Goal: Transaction & Acquisition: Purchase product/service

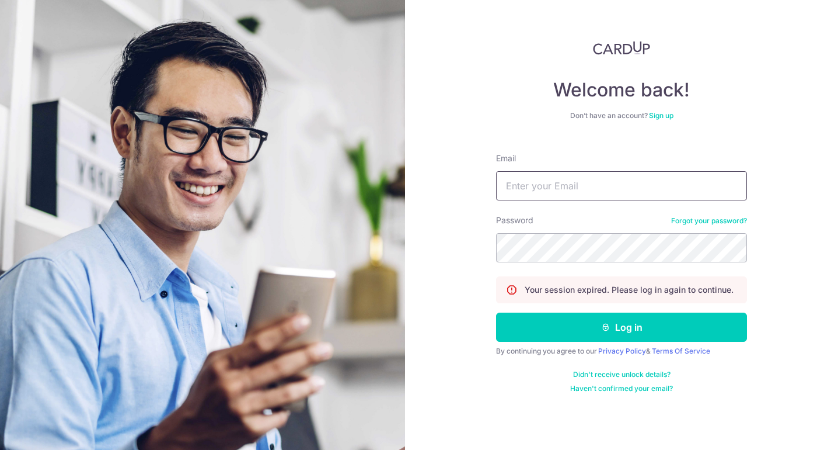
click at [558, 189] on input "Email" at bounding box center [621, 185] width 251 height 29
type input "[EMAIL_ADDRESS][DOMAIN_NAME]"
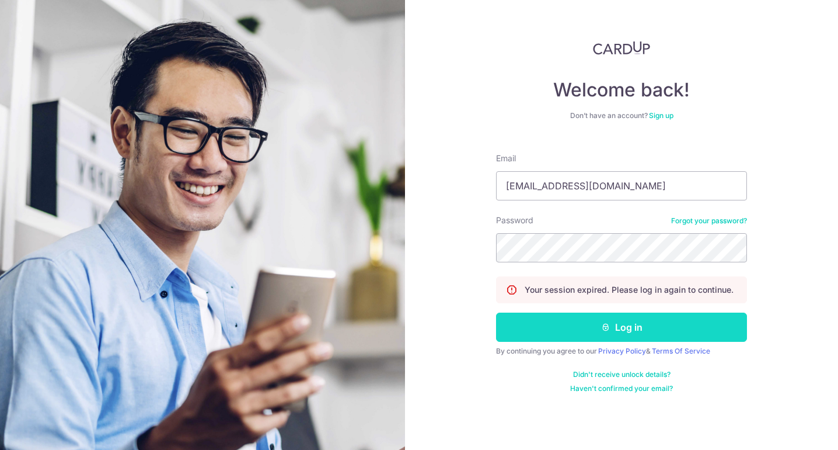
click at [638, 325] on button "Log in" at bounding box center [621, 326] width 251 height 29
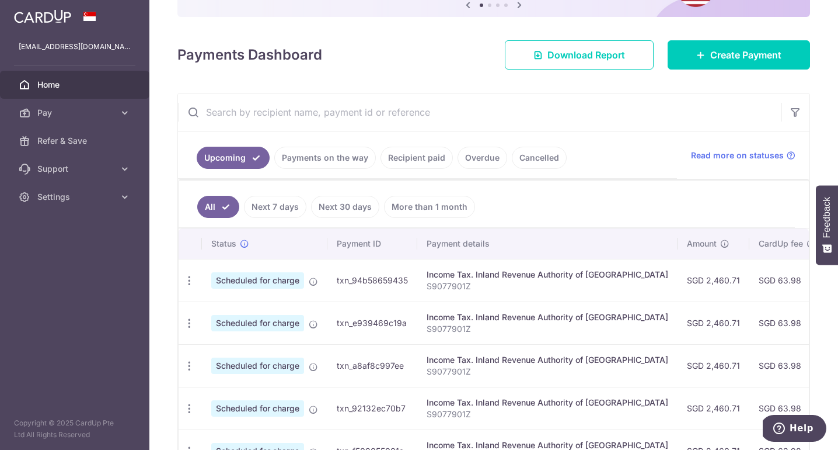
scroll to position [135, 0]
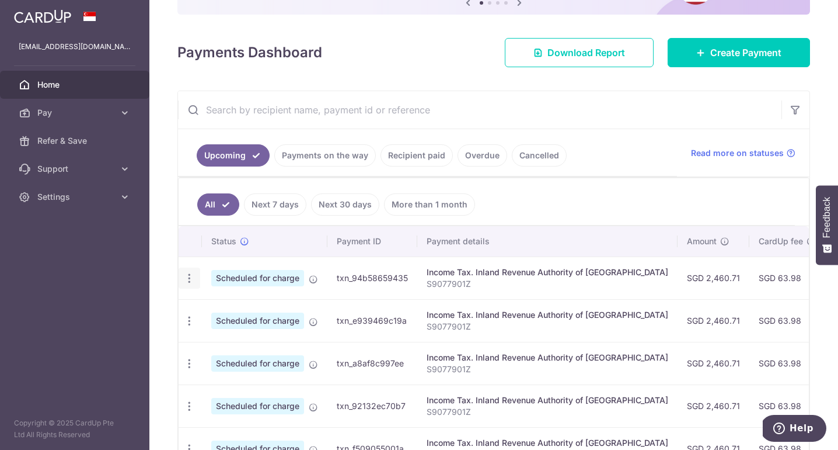
click at [189, 278] on icon "button" at bounding box center [189, 278] width 12 height 12
click at [266, 313] on span "Update payment" at bounding box center [251, 310] width 79 height 14
radio input "true"
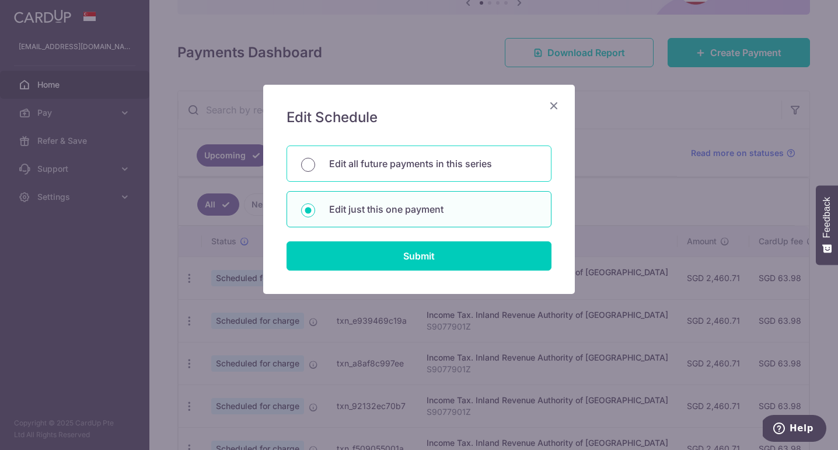
click at [312, 161] on input "Edit all future payments in this series" at bounding box center [308, 165] width 14 height 14
radio input "true"
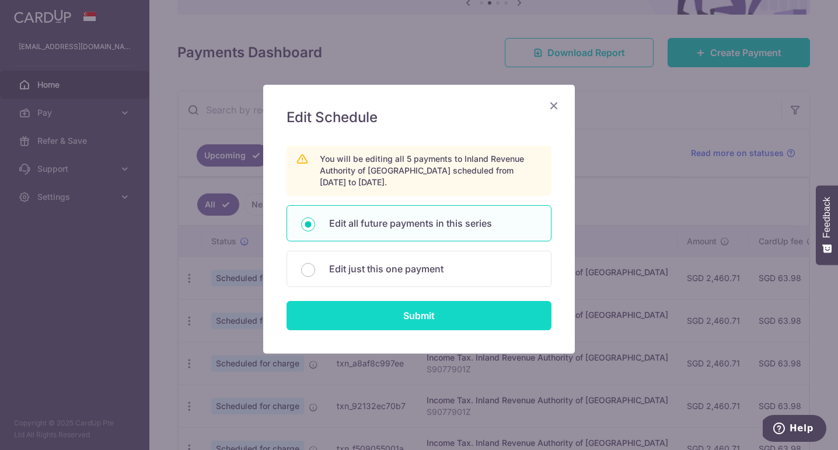
click at [393, 318] on input "Submit" at bounding box center [419, 315] width 265 height 29
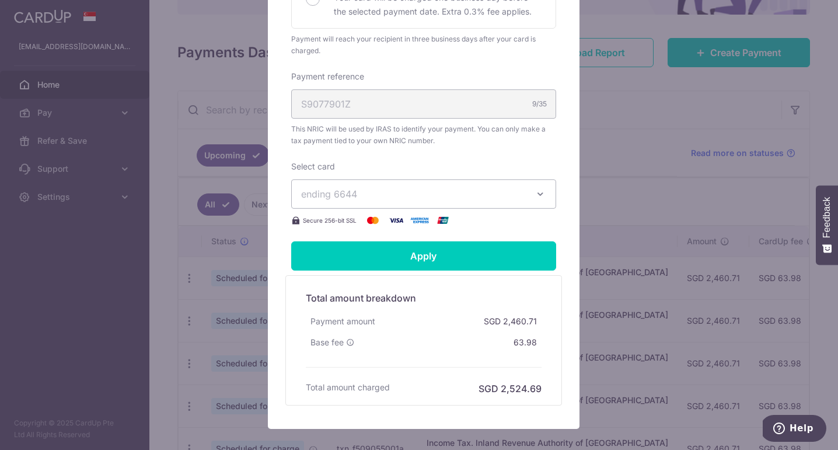
scroll to position [372, 0]
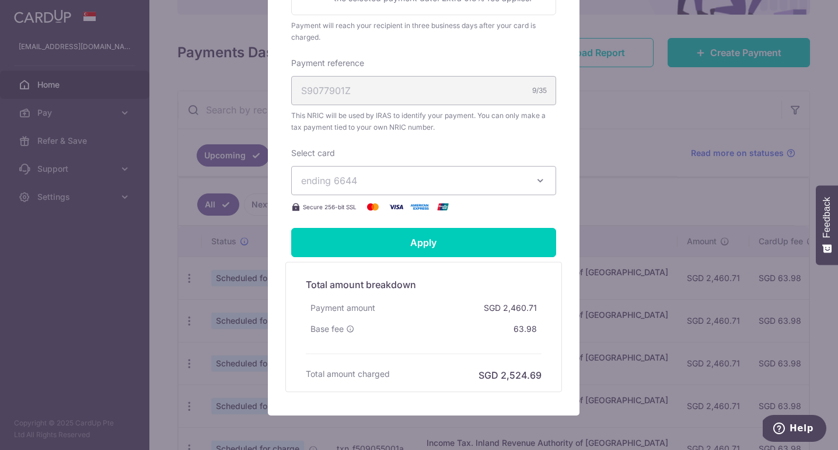
click at [458, 186] on span "ending 6644" at bounding box center [413, 180] width 224 height 14
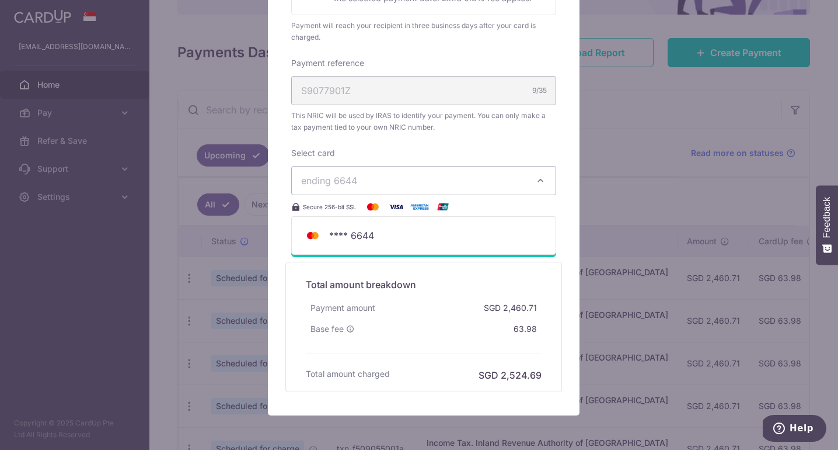
click at [458, 186] on span "ending 6644" at bounding box center [413, 180] width 224 height 14
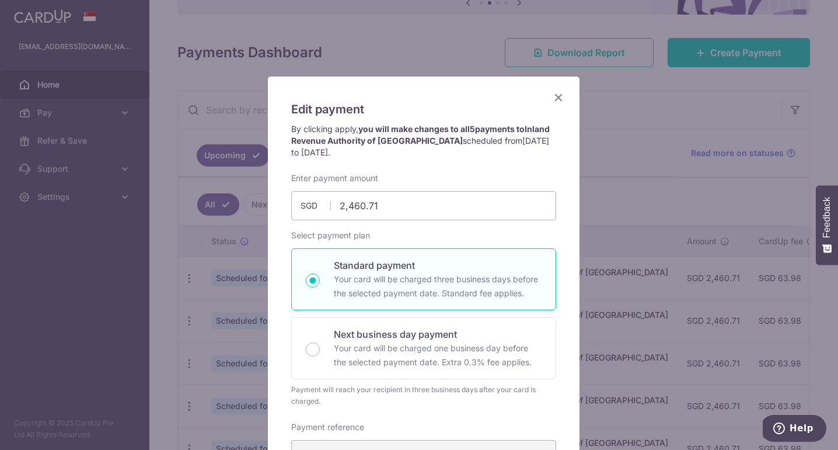
scroll to position [0, 0]
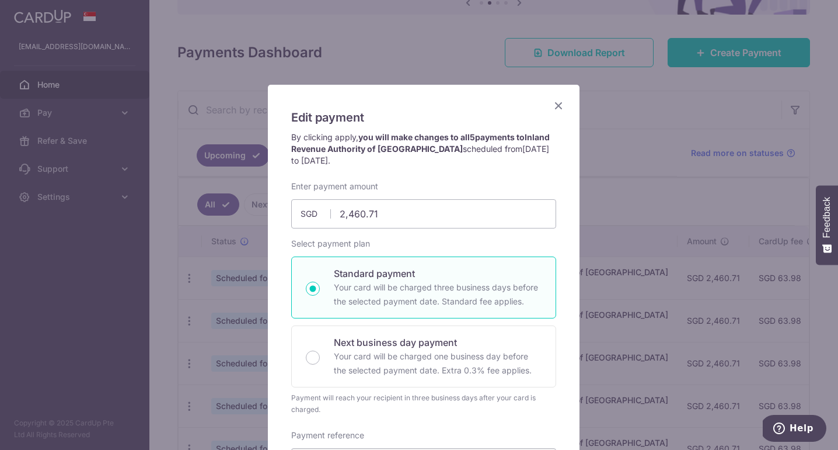
click at [553, 107] on icon "Close" at bounding box center [559, 105] width 14 height 15
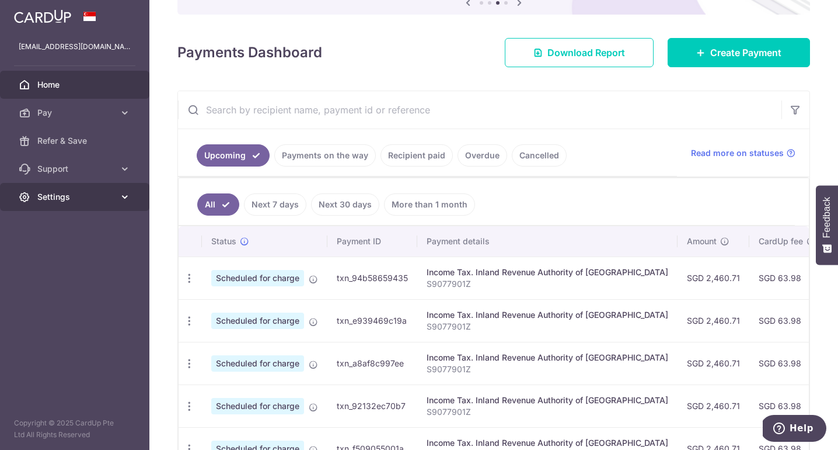
click at [103, 190] on link "Settings" at bounding box center [74, 197] width 149 height 28
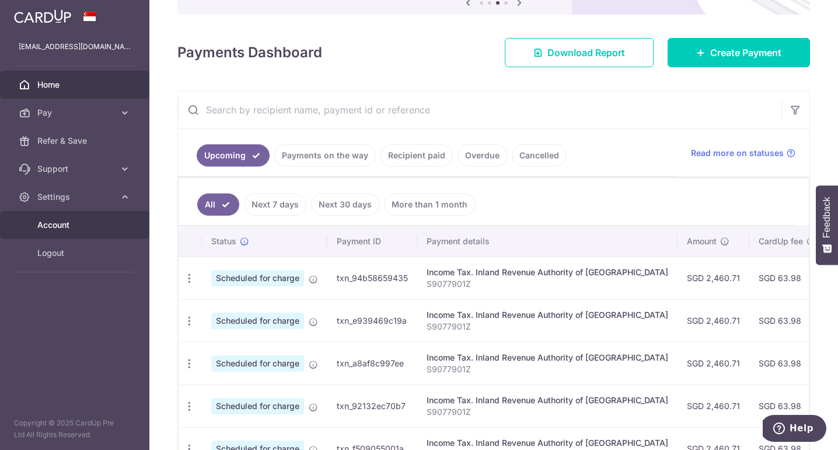
click at [82, 229] on span "Account" at bounding box center [75, 225] width 77 height 12
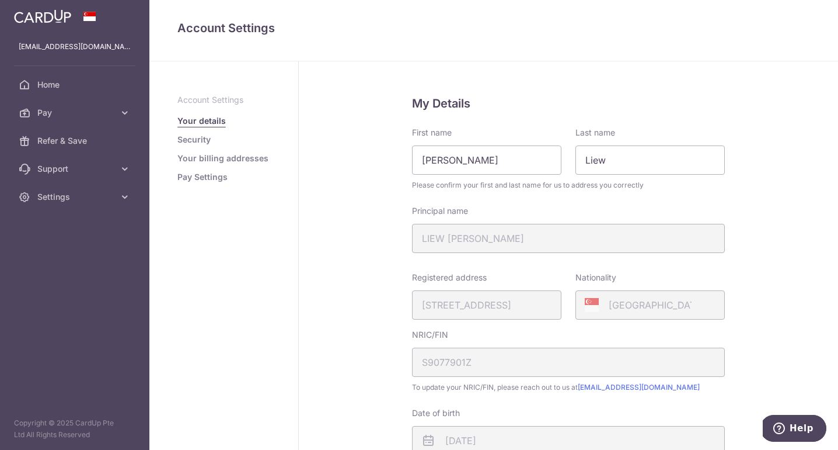
click at [245, 159] on link "Your billing addresses" at bounding box center [222, 158] width 91 height 12
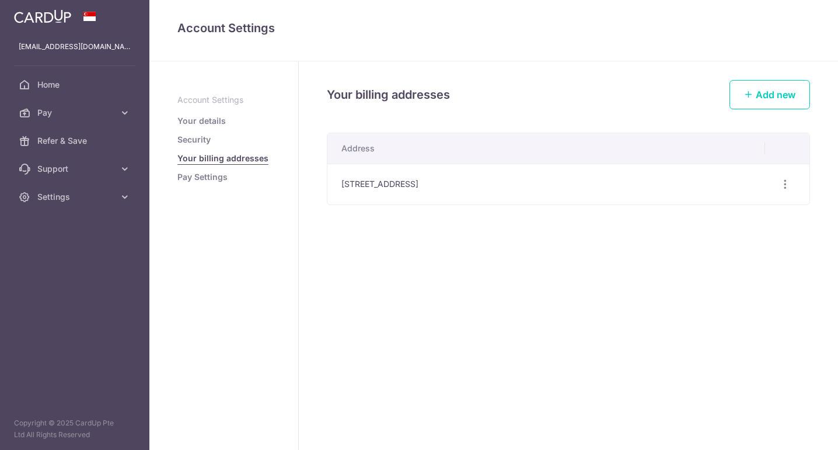
click at [219, 179] on link "Pay Settings" at bounding box center [202, 177] width 50 height 12
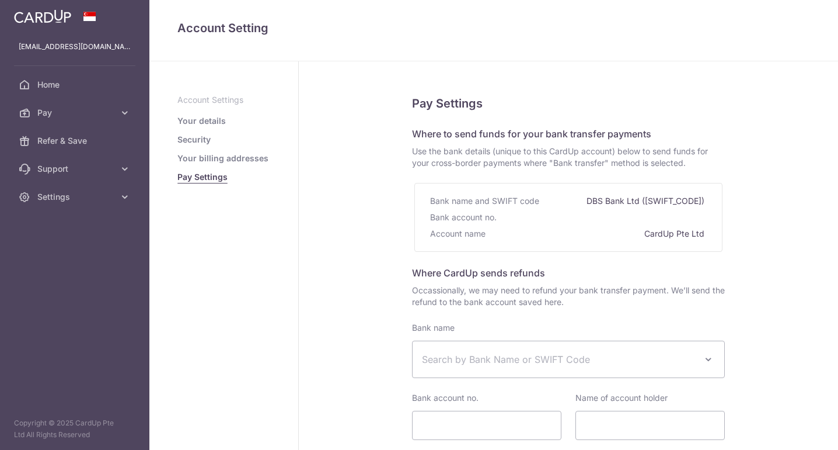
select select
click at [200, 131] on ul "Account Settings Your details Security Your billing addresses Pay Settings" at bounding box center [223, 138] width 93 height 89
click at [201, 119] on link "Your details" at bounding box center [201, 121] width 48 height 12
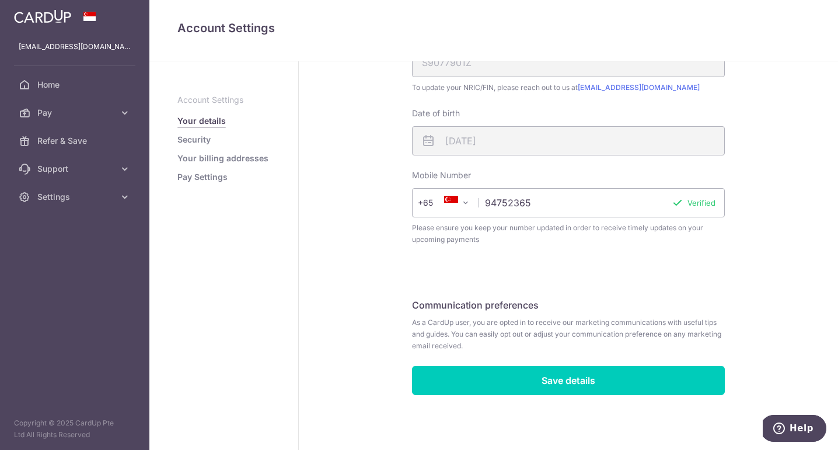
scroll to position [72, 0]
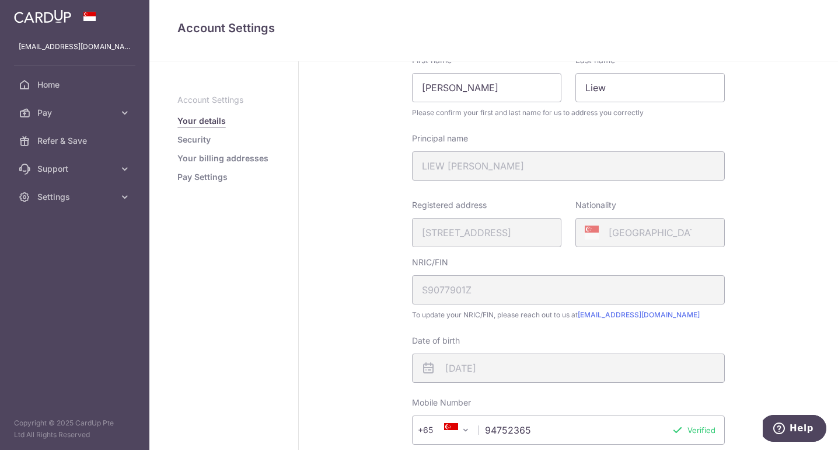
click at [201, 142] on link "Security" at bounding box center [193, 140] width 33 height 12
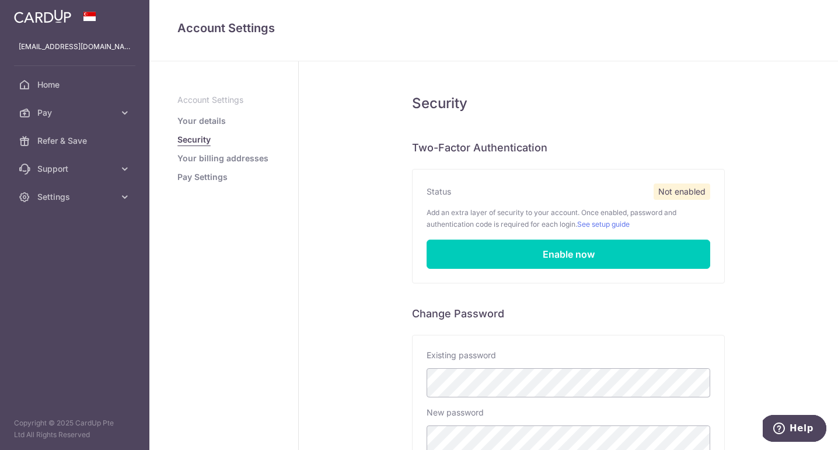
scroll to position [210, 0]
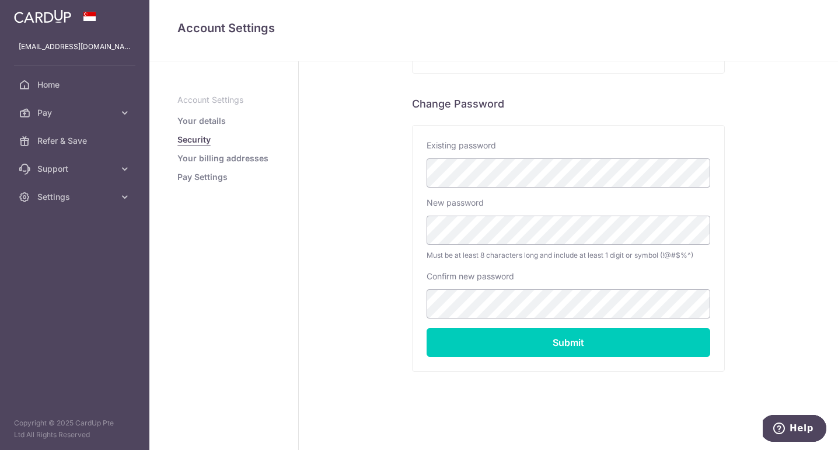
click at [225, 161] on link "Your billing addresses" at bounding box center [222, 158] width 91 height 12
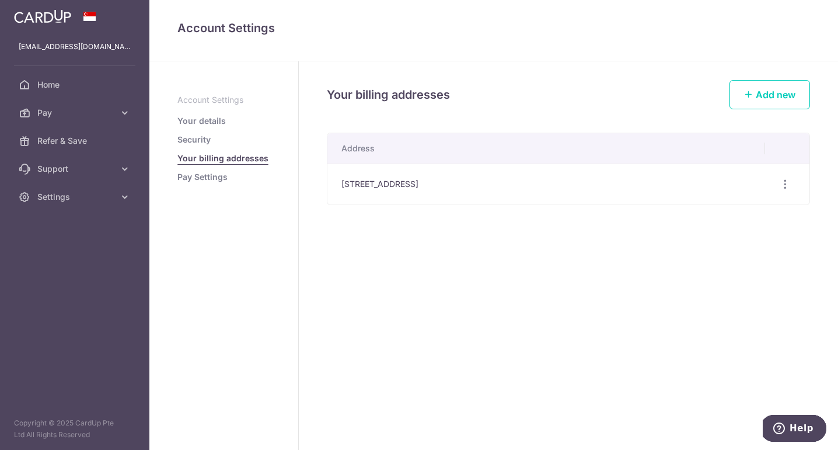
click at [215, 176] on link "Pay Settings" at bounding box center [202, 177] width 50 height 12
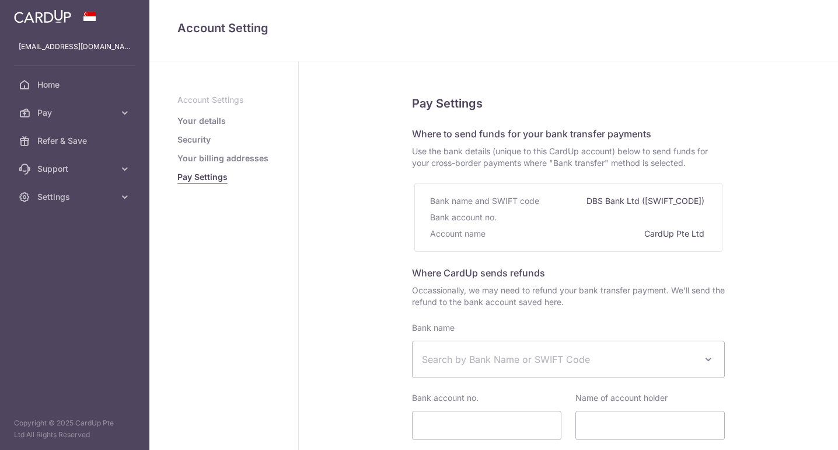
select select
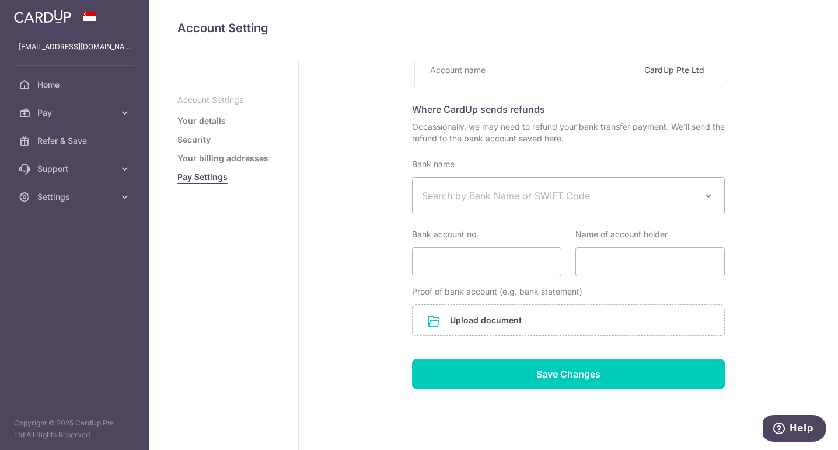
scroll to position [176, 0]
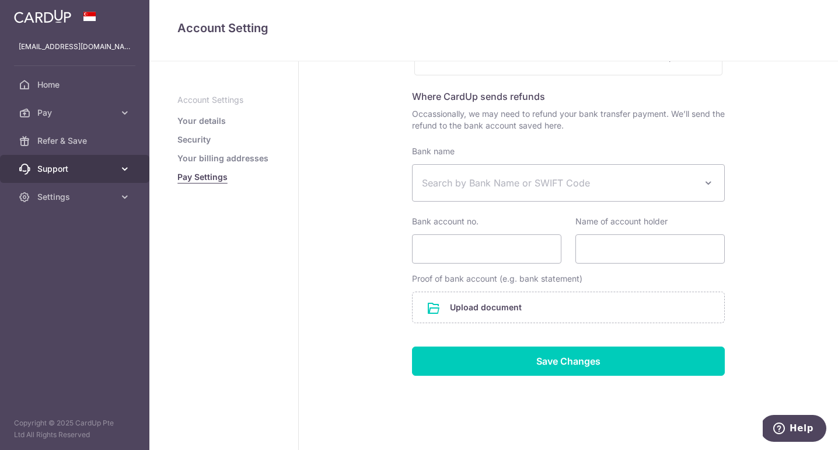
click at [79, 165] on span "Support" at bounding box center [75, 169] width 77 height 12
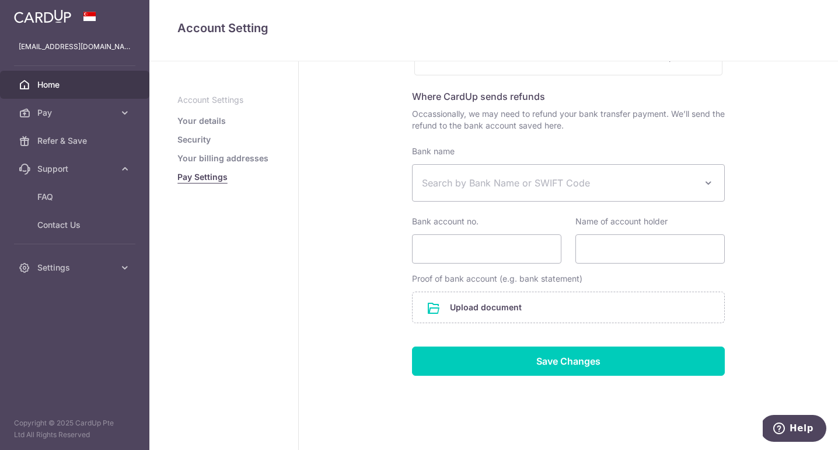
click at [64, 87] on span "Home" at bounding box center [75, 85] width 77 height 12
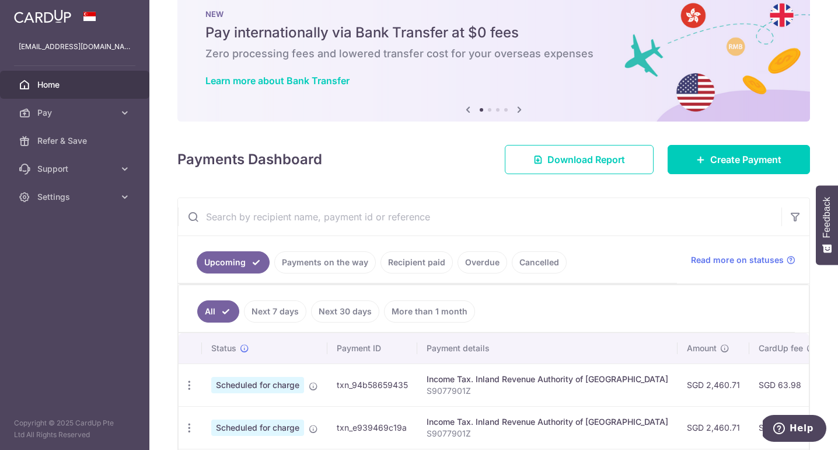
scroll to position [30, 0]
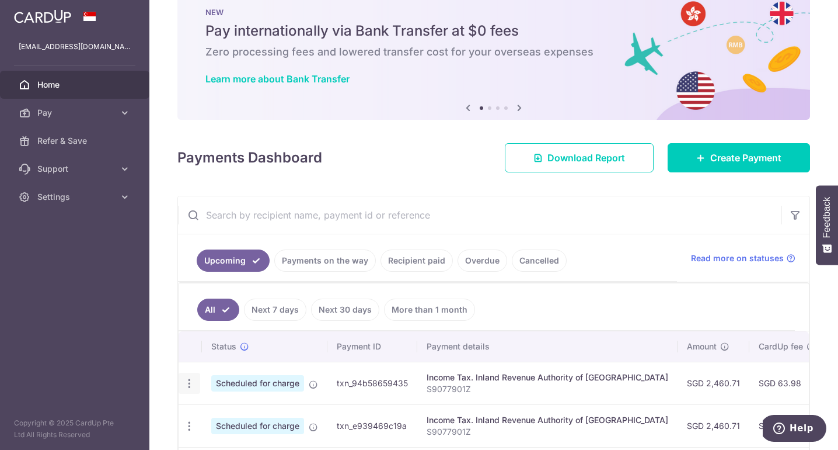
click at [189, 384] on icon "button" at bounding box center [189, 383] width 12 height 12
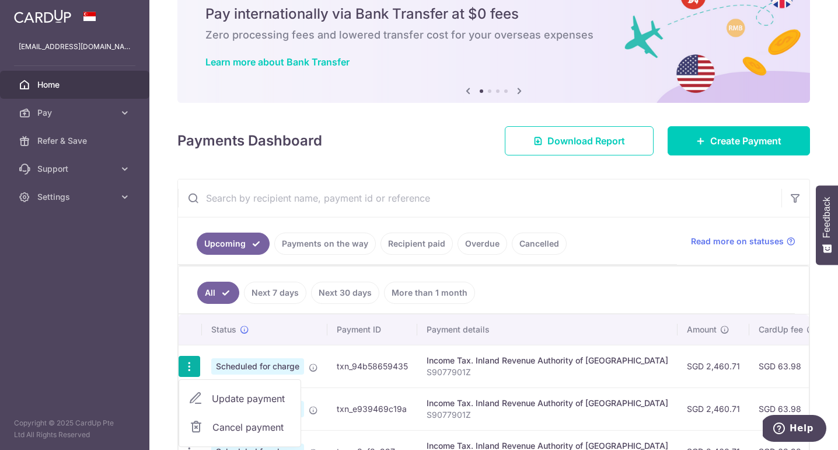
scroll to position [65, 0]
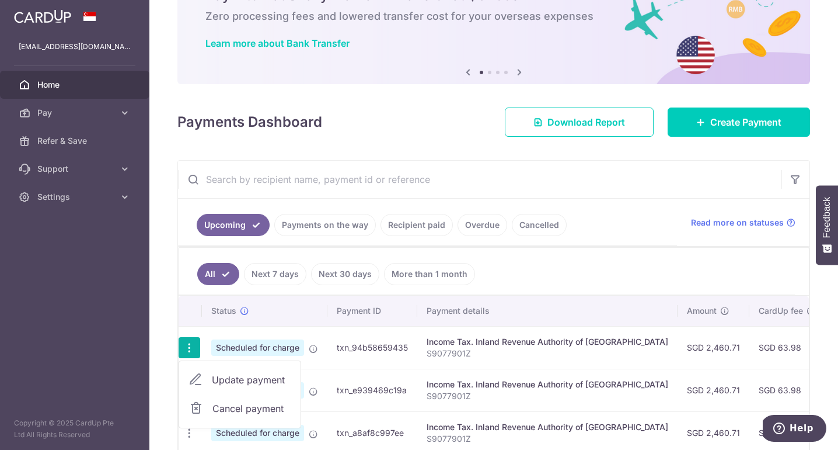
click at [262, 378] on span "Update payment" at bounding box center [251, 379] width 79 height 14
radio input "true"
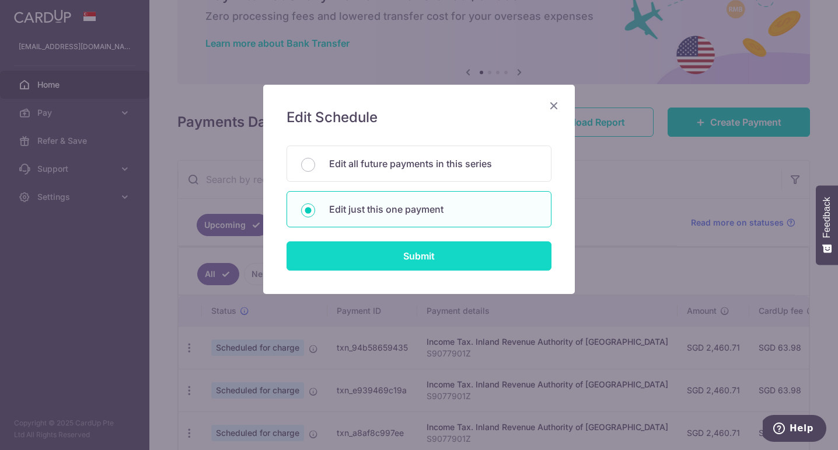
click at [362, 249] on input "Submit" at bounding box center [419, 255] width 265 height 29
radio input "true"
type input "2,460.71"
type input "24/10/2025"
type input "S9077901Z"
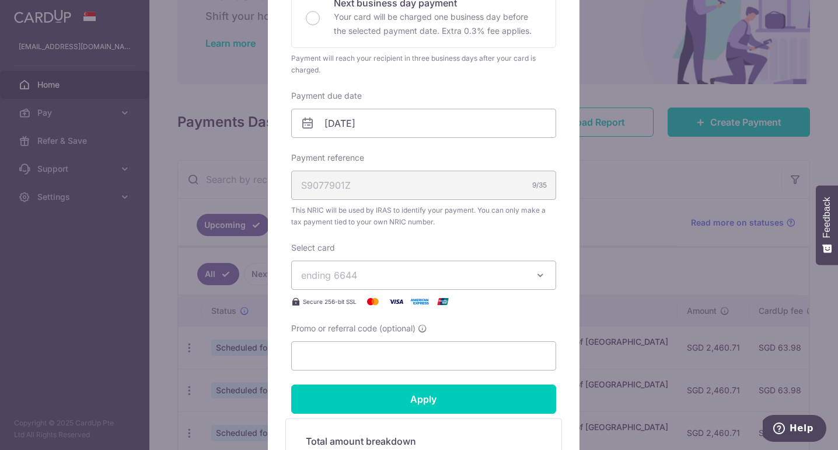
scroll to position [293, 0]
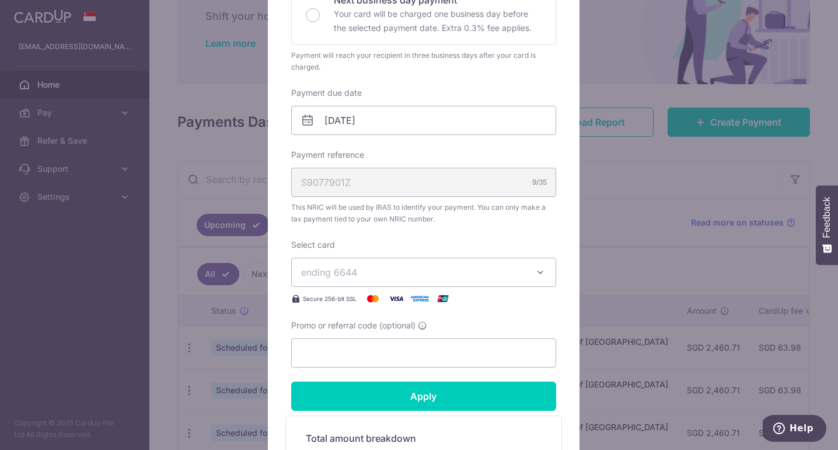
click at [425, 274] on span "ending 6644" at bounding box center [413, 272] width 224 height 14
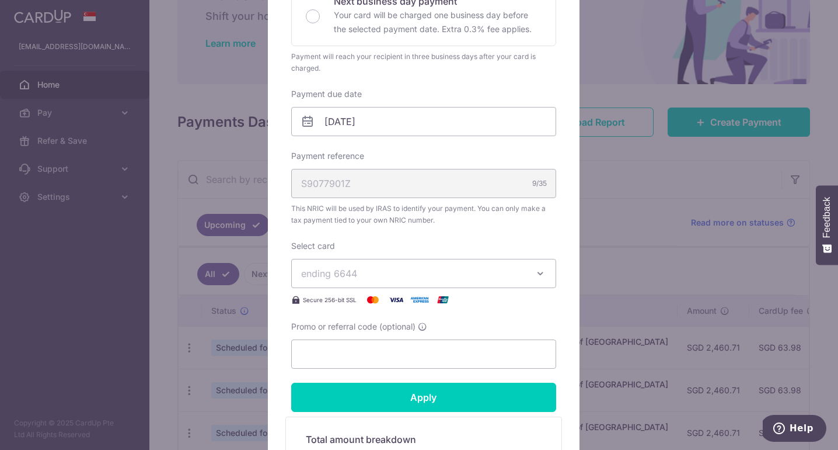
scroll to position [291, 0]
click at [404, 358] on input "Promo or referral code (optional)" at bounding box center [423, 354] width 265 height 29
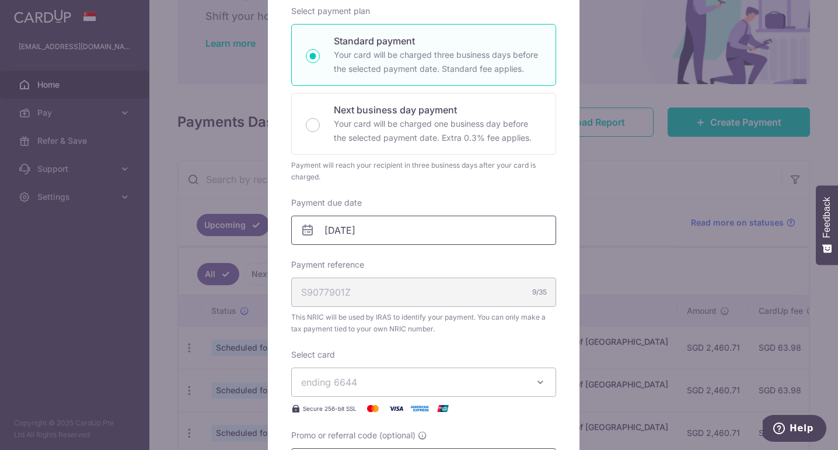
scroll to position [0, 0]
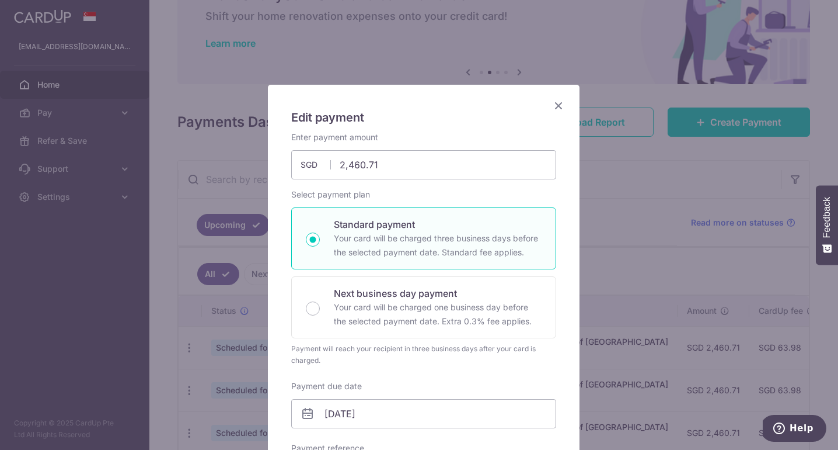
click at [553, 109] on icon "Close" at bounding box center [559, 105] width 14 height 15
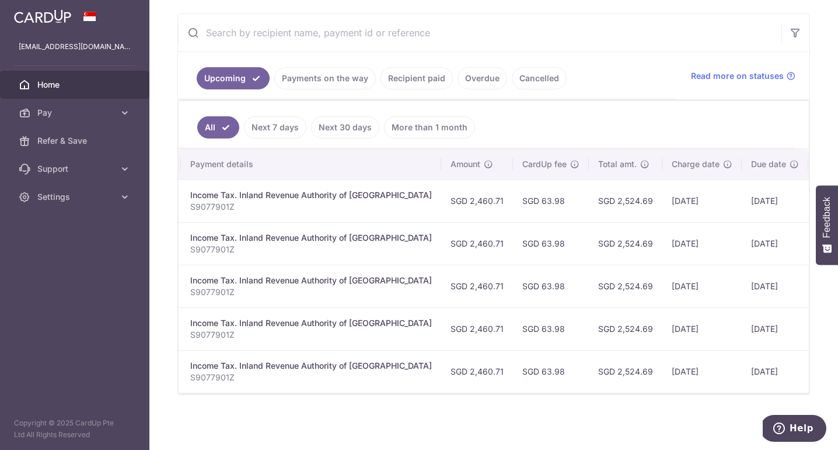
scroll to position [0, 284]
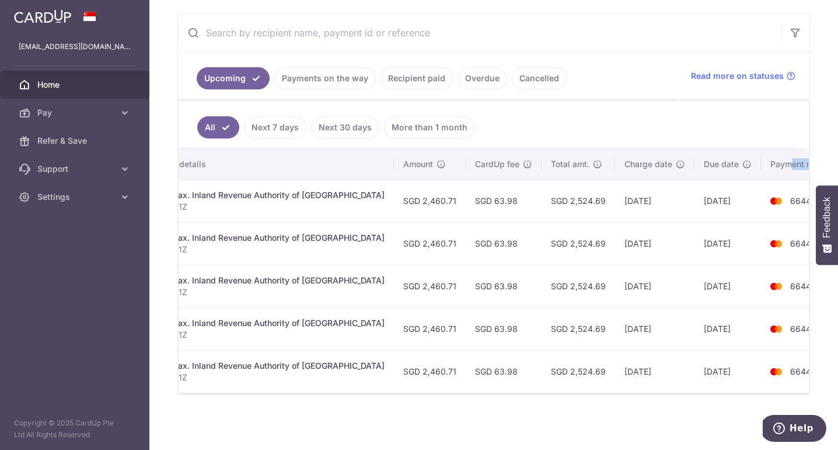
drag, startPoint x: 745, startPoint y: 162, endPoint x: 779, endPoint y: 160, distance: 33.4
click at [779, 160] on th "Payment method" at bounding box center [805, 164] width 89 height 30
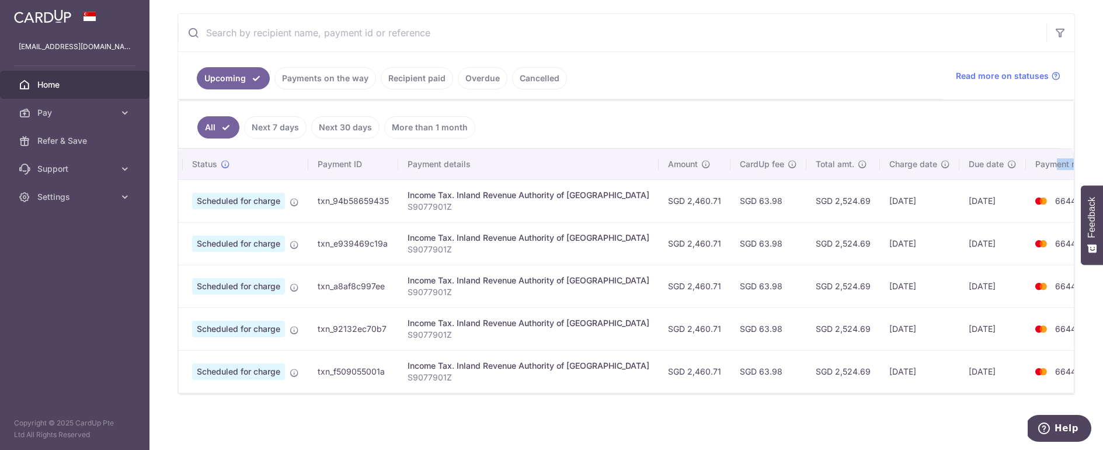
scroll to position [0, 0]
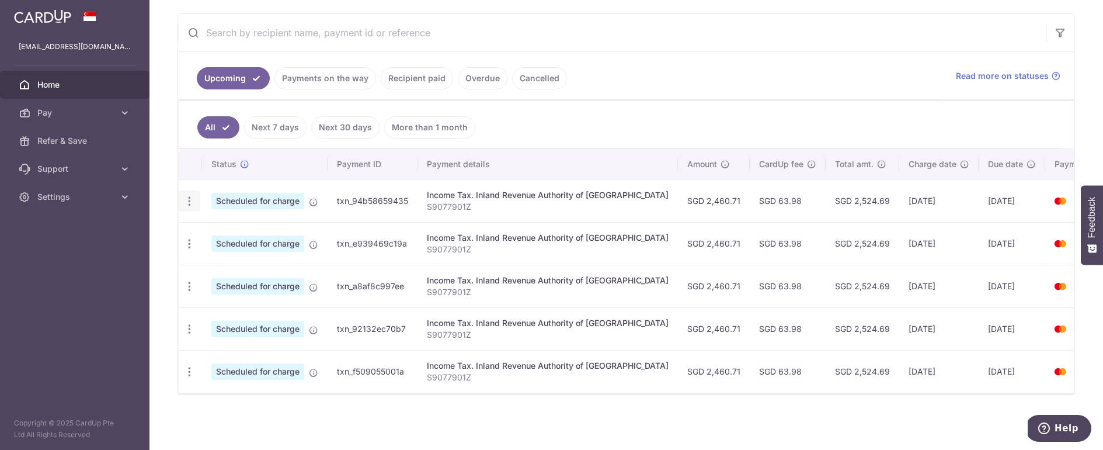
click at [189, 197] on icon "button" at bounding box center [189, 201] width 12 height 12
click at [211, 257] on link "Cancel payment" at bounding box center [239, 261] width 121 height 29
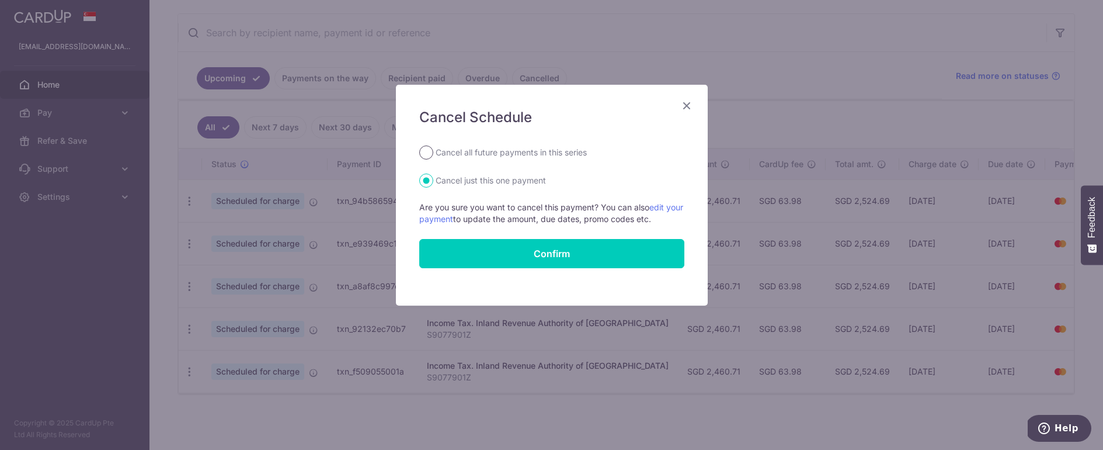
click at [430, 153] on input "Cancel all future payments in this series" at bounding box center [426, 152] width 14 height 14
radio input "true"
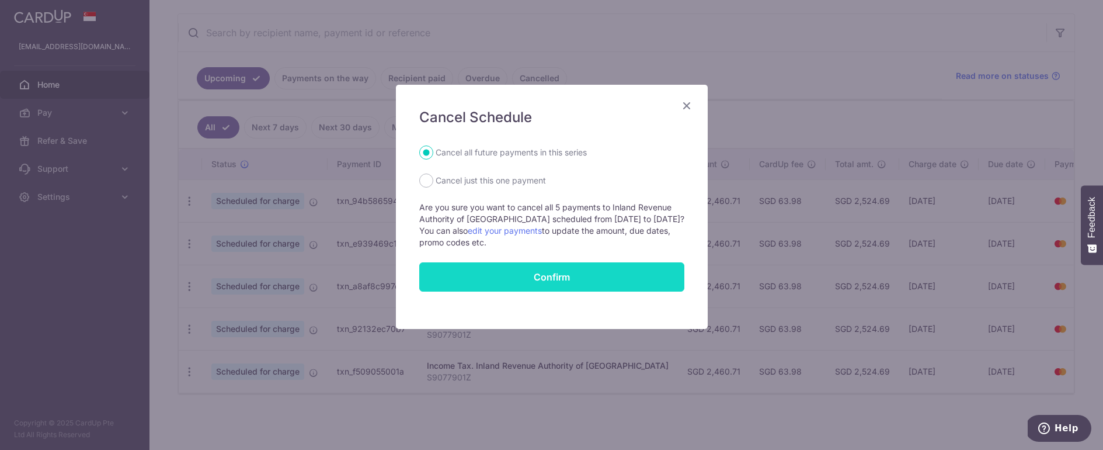
click at [507, 271] on button "Confirm" at bounding box center [551, 276] width 265 height 29
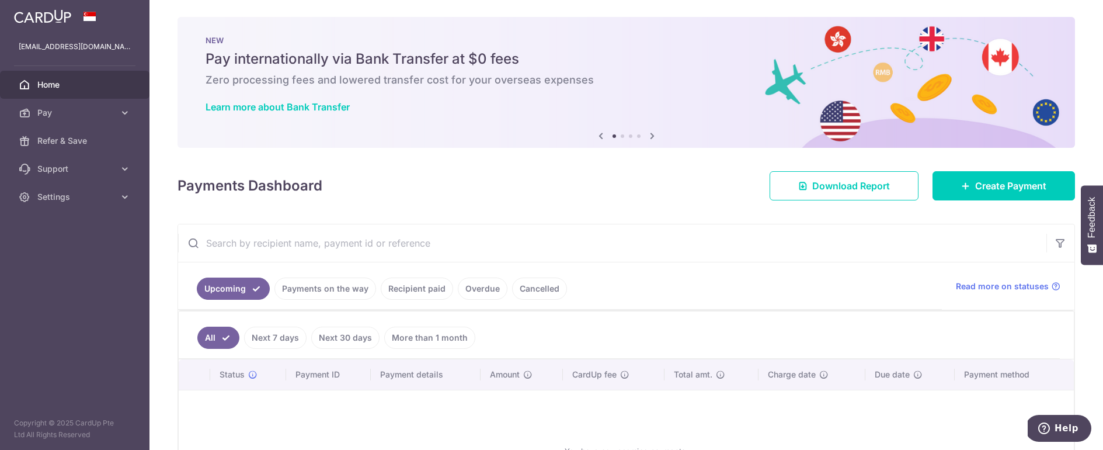
scroll to position [2, 0]
click at [1004, 182] on span "Create Payment" at bounding box center [1010, 185] width 71 height 14
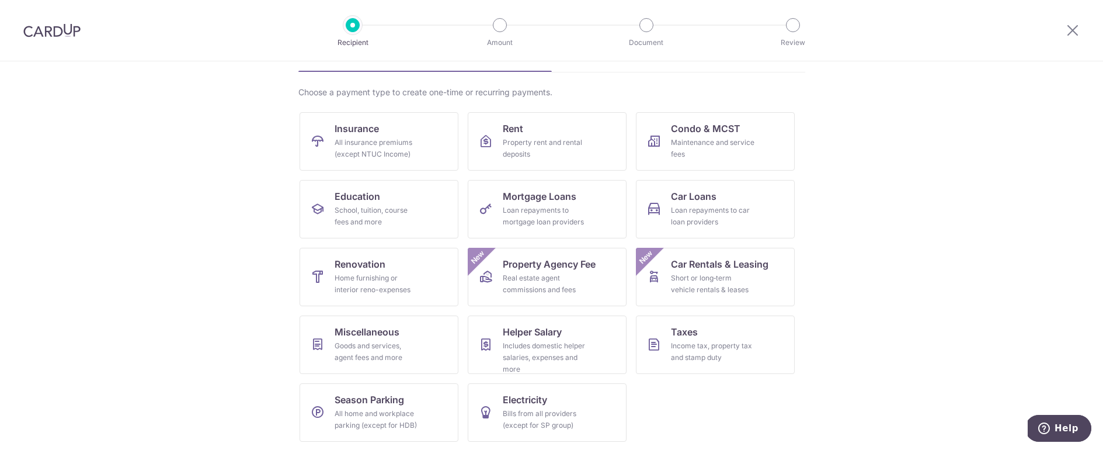
scroll to position [73, 0]
click at [749, 345] on div "Income tax, property tax and stamp duty" at bounding box center [713, 350] width 84 height 23
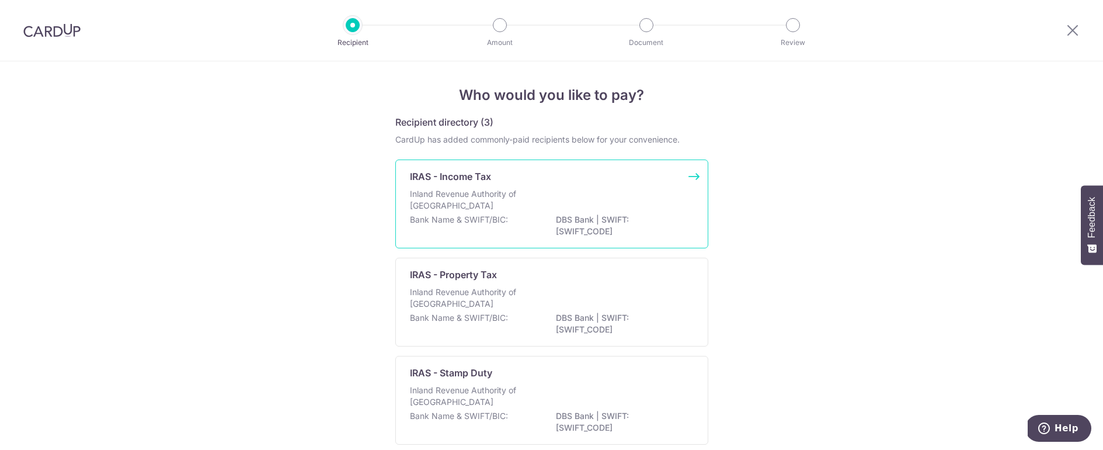
click at [614, 226] on p "DBS Bank | SWIFT: [SWIFT_CODE]" at bounding box center [621, 225] width 131 height 23
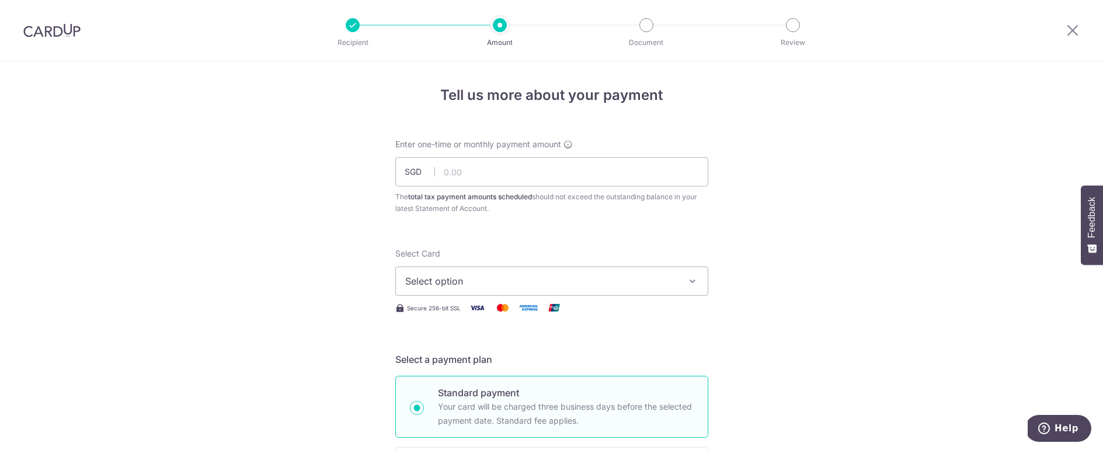
scroll to position [2, 0]
click at [652, 169] on input "text" at bounding box center [551, 169] width 313 height 29
type input "2,460.71"
click at [643, 273] on span "Select option" at bounding box center [541, 278] width 272 height 14
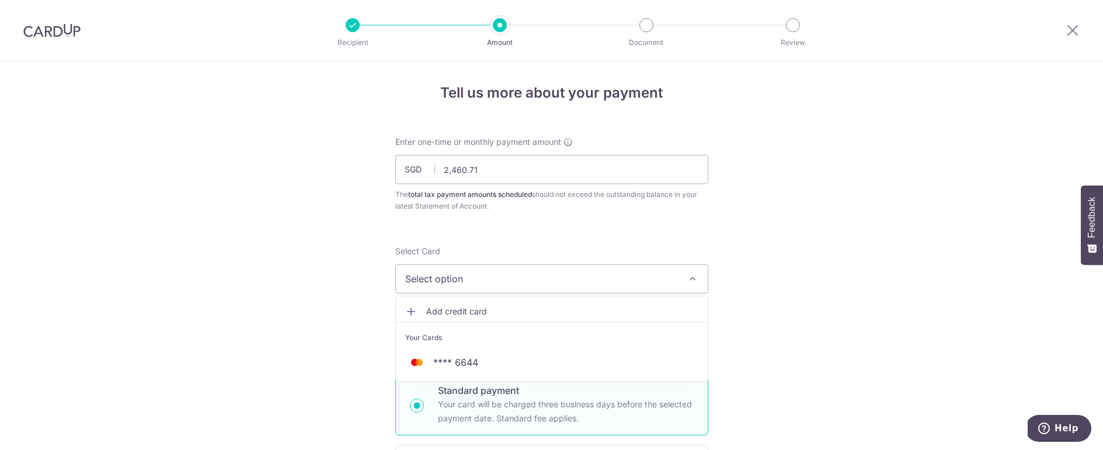
click at [539, 306] on span "Add credit card" at bounding box center [562, 311] width 272 height 12
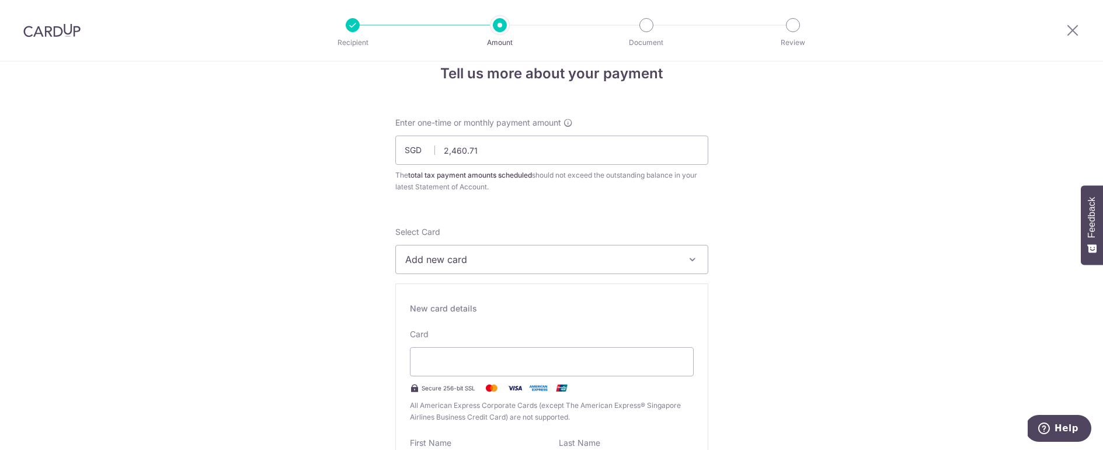
scroll to position [44, 0]
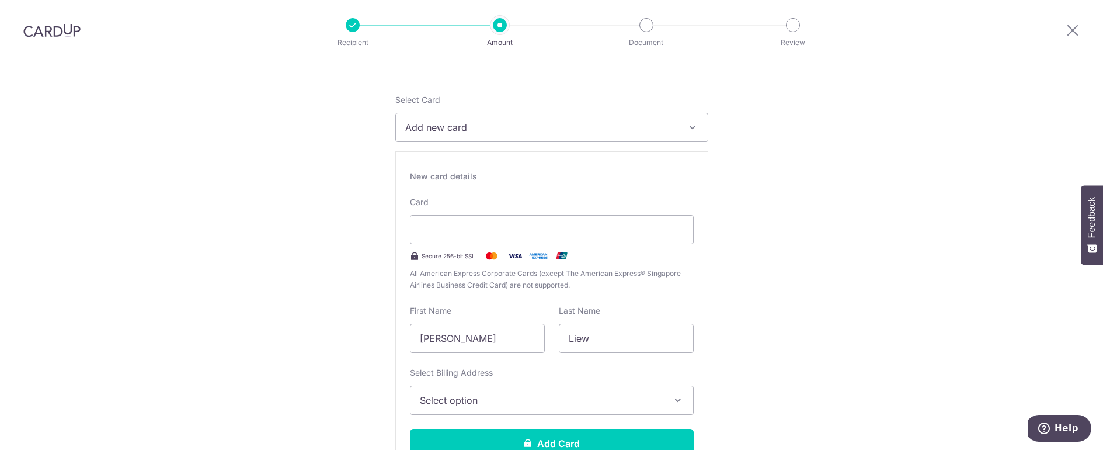
scroll to position [159, 0]
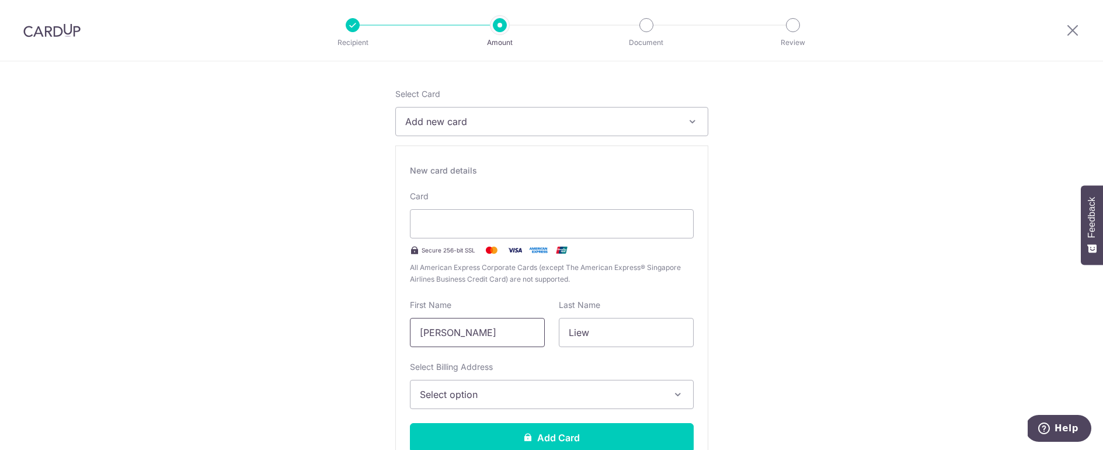
click at [521, 336] on input "[PERSON_NAME]" at bounding box center [477, 332] width 135 height 29
drag, startPoint x: 507, startPoint y: 335, endPoint x: 365, endPoint y: 322, distance: 141.8
type input "[PERSON_NAME]"
click at [633, 337] on input "Liew" at bounding box center [626, 332] width 135 height 29
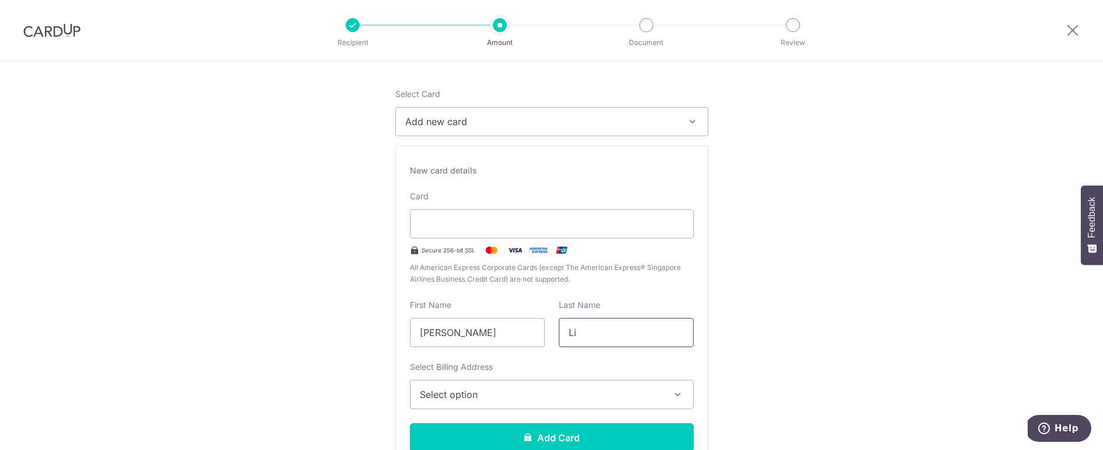
type input "L"
type input "Oh"
click at [570, 396] on span "Select option" at bounding box center [541, 394] width 243 height 14
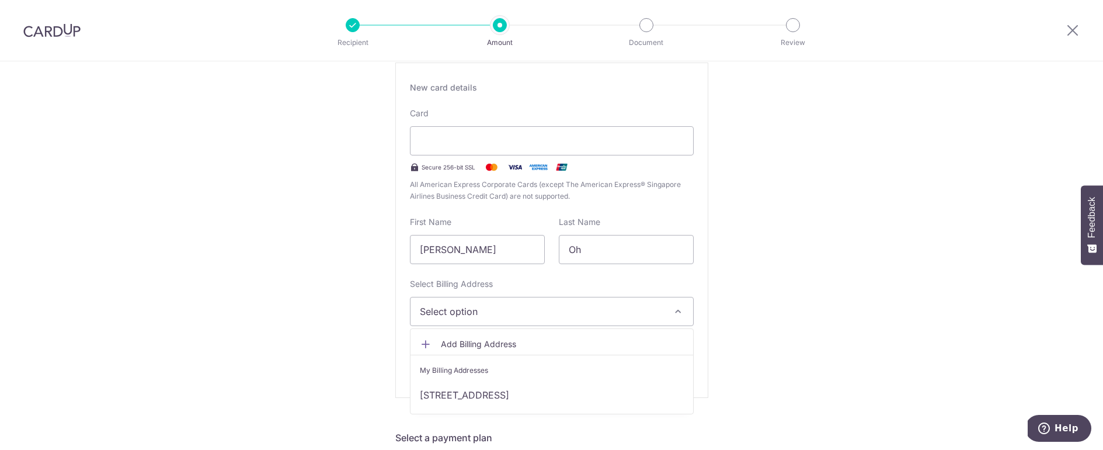
scroll to position [245, 0]
click at [612, 388] on link "[STREET_ADDRESS]" at bounding box center [551, 392] width 283 height 28
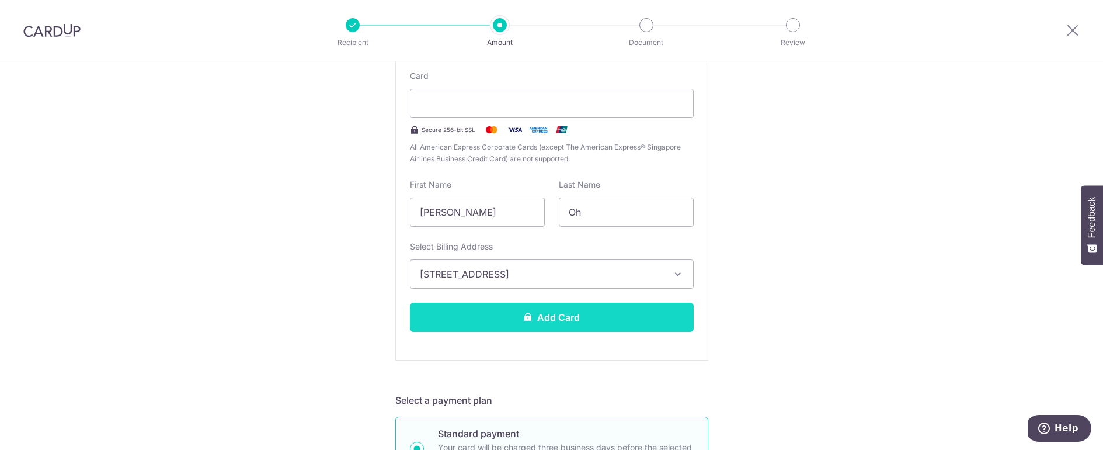
scroll to position [280, 0]
click at [654, 313] on button "Add Card" at bounding box center [552, 316] width 284 height 29
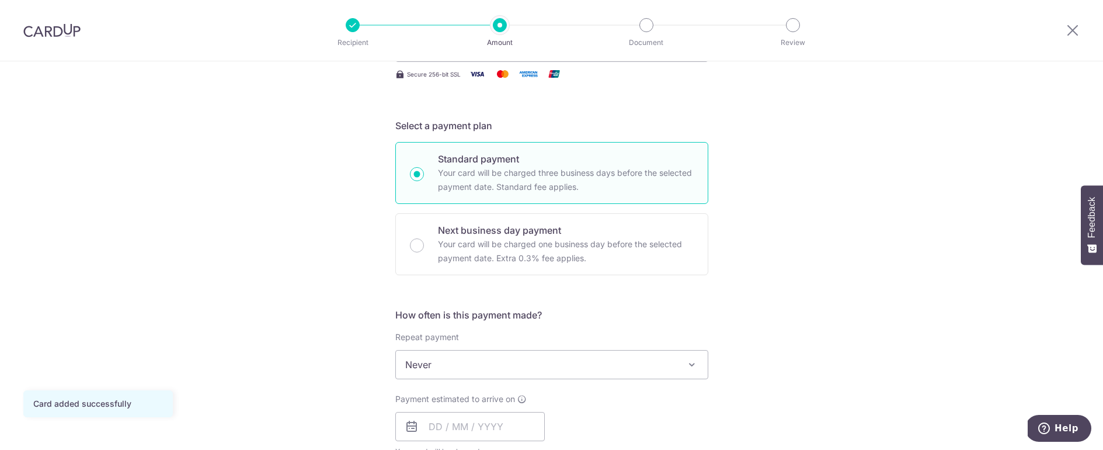
scroll to position [407, 0]
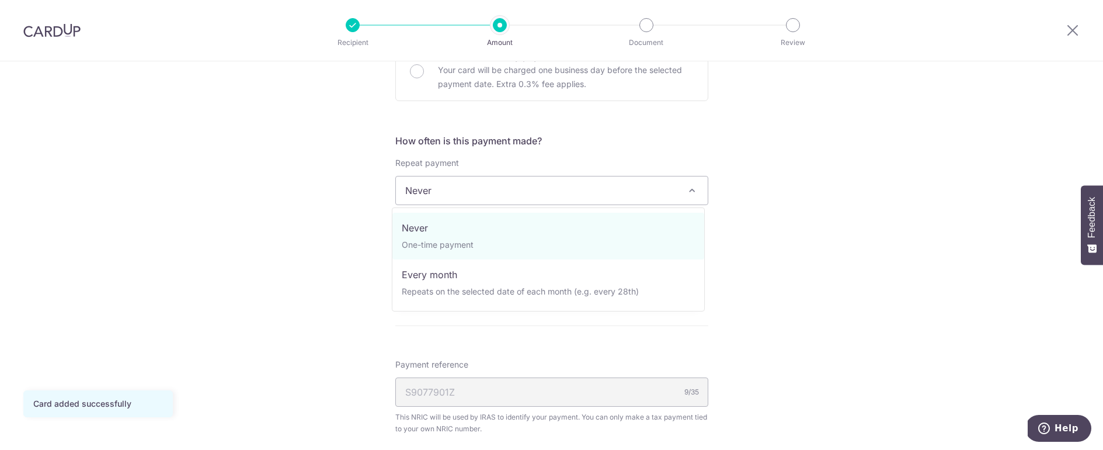
click at [438, 191] on span "Never" at bounding box center [552, 190] width 312 height 28
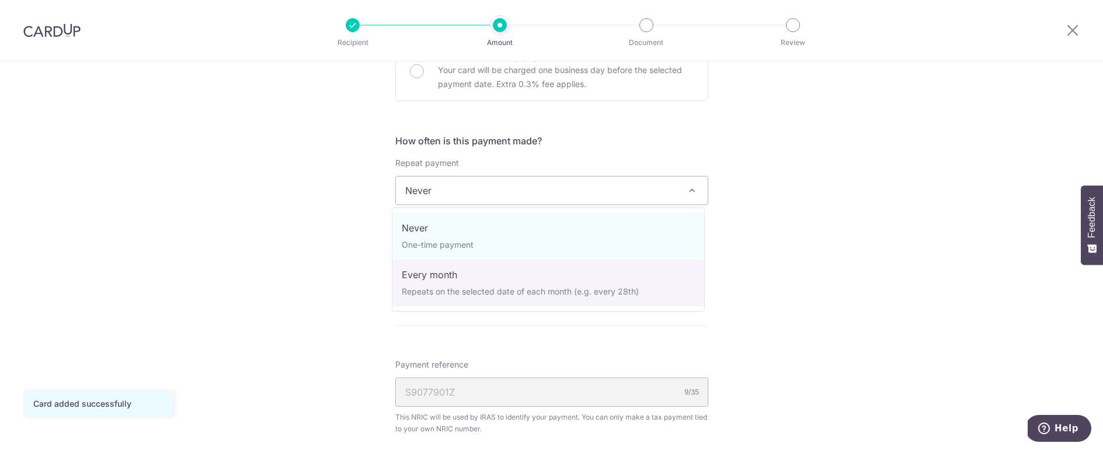
select select "3"
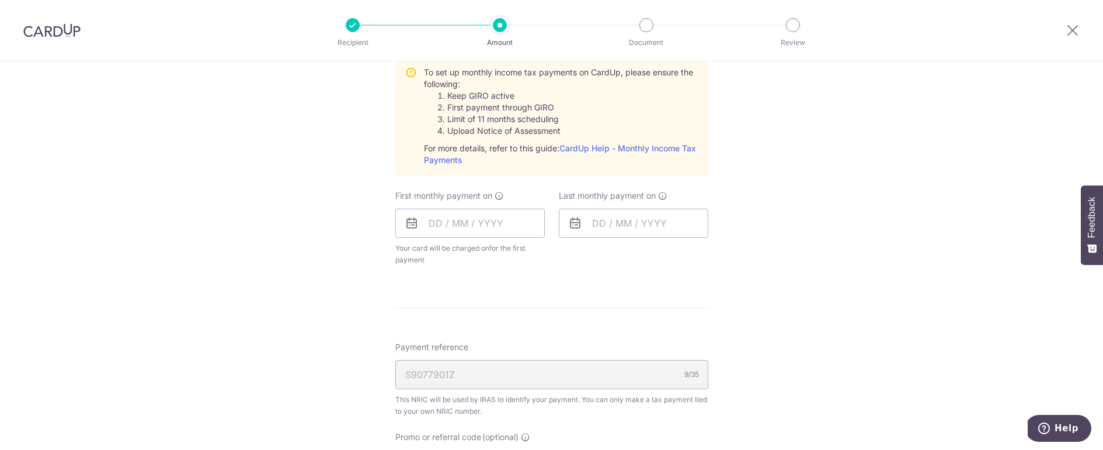
scroll to position [591, 0]
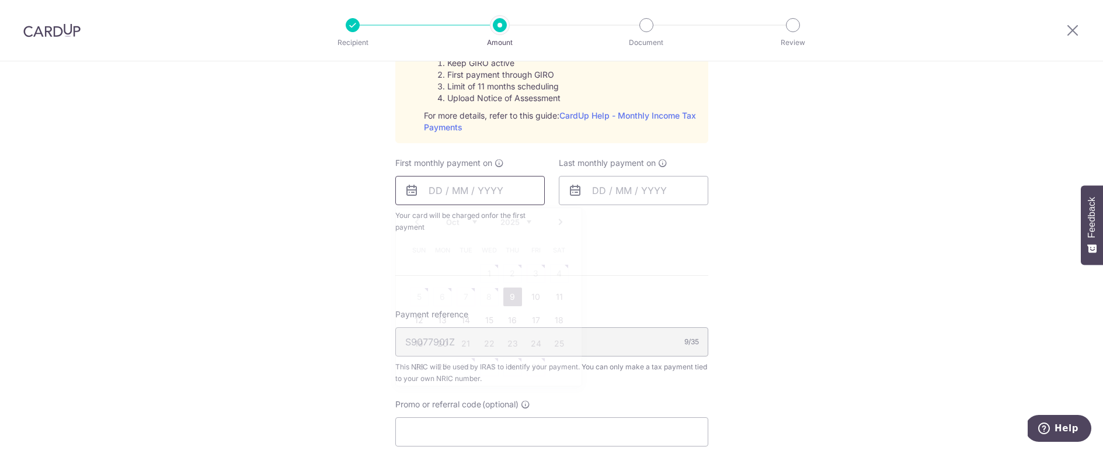
click at [476, 190] on input "text" at bounding box center [469, 190] width 149 height 29
click at [677, 290] on form "Enter one-time or monthly payment amount SGD 2,460.71 2460.71 The total tax pay…" at bounding box center [551, 90] width 313 height 1085
click at [444, 198] on input "text" at bounding box center [469, 190] width 149 height 29
click at [465, 344] on link "21" at bounding box center [466, 343] width 19 height 19
type input "21/10/2025"
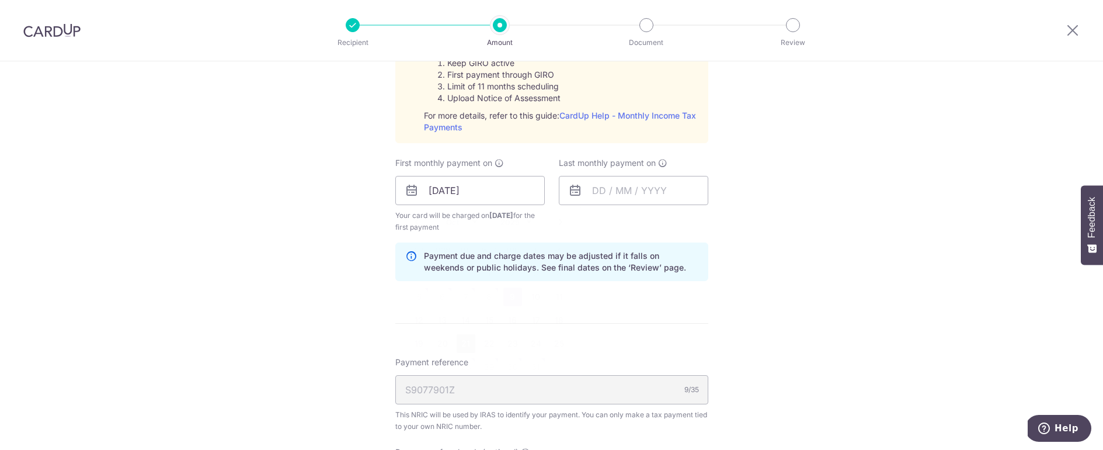
click at [465, 344] on link "21" at bounding box center [466, 343] width 19 height 19
click at [599, 193] on input "21/10/2025" at bounding box center [633, 190] width 149 height 29
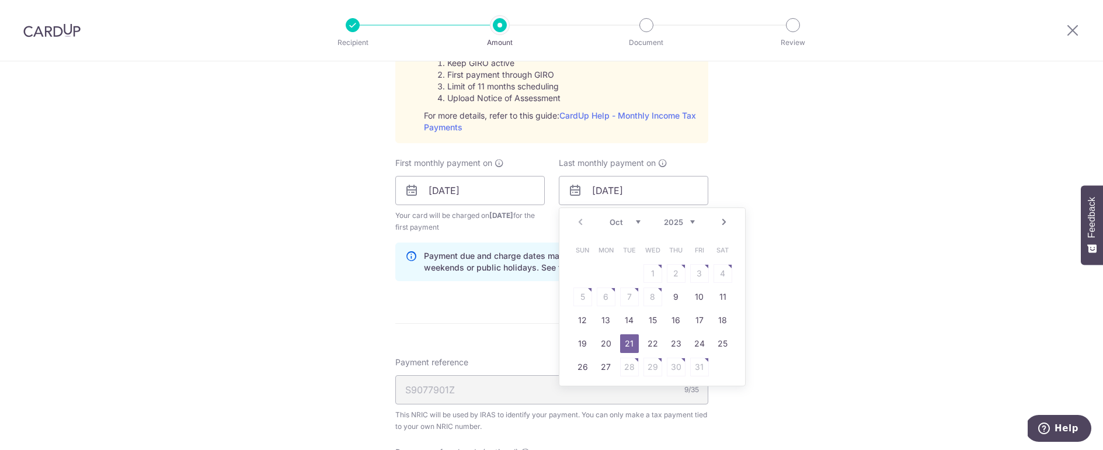
click at [682, 222] on select "2025 2026" at bounding box center [679, 221] width 31 height 9
click at [632, 222] on select "Jan Feb Mar Apr May Jun Jul Aug Sep Oct Nov" at bounding box center [624, 221] width 31 height 9
click at [654, 316] on link "18" at bounding box center [652, 320] width 19 height 19
type input "18/02/2026"
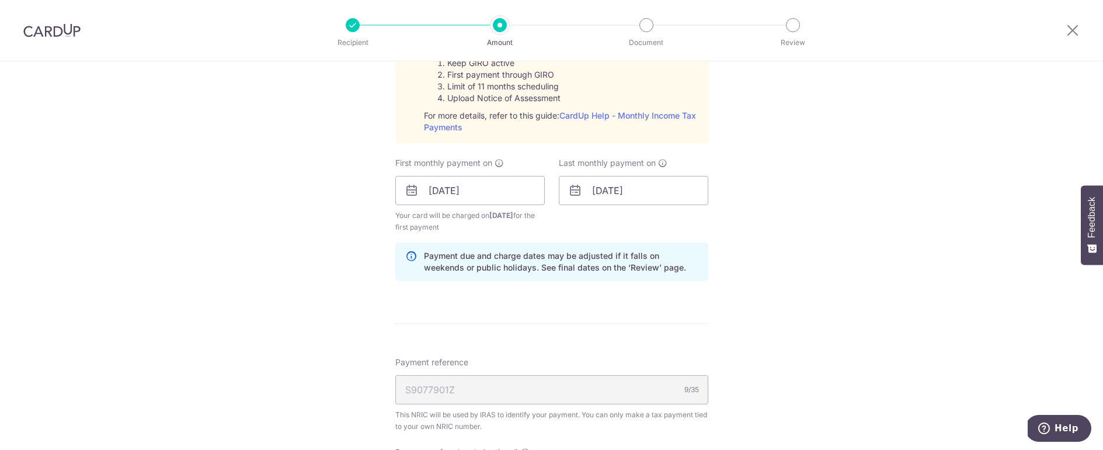
click at [712, 316] on div "Tell us more about your payment Enter one-time or monthly payment amount SGD 2,…" at bounding box center [551, 103] width 1103 height 1265
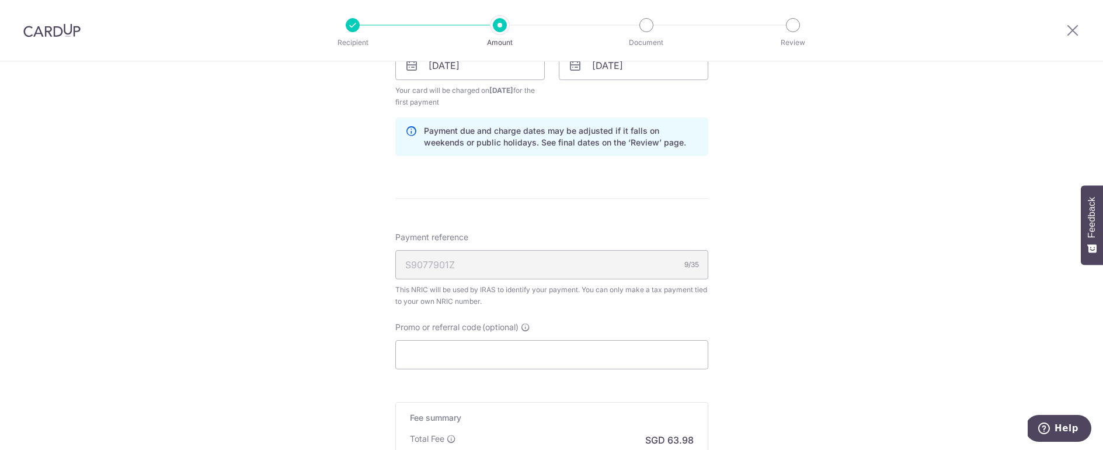
scroll to position [825, 0]
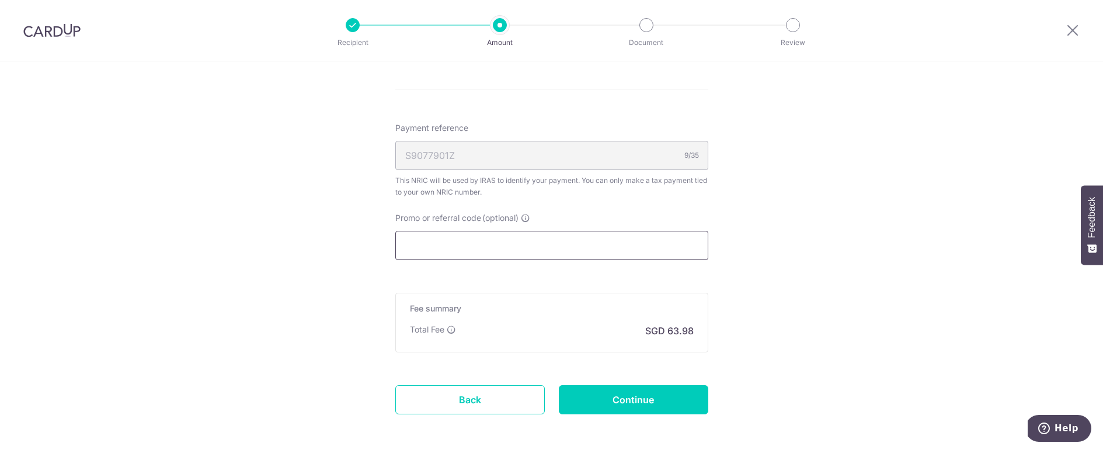
click at [569, 251] on input "Promo or referral code (optional)" at bounding box center [551, 245] width 313 height 29
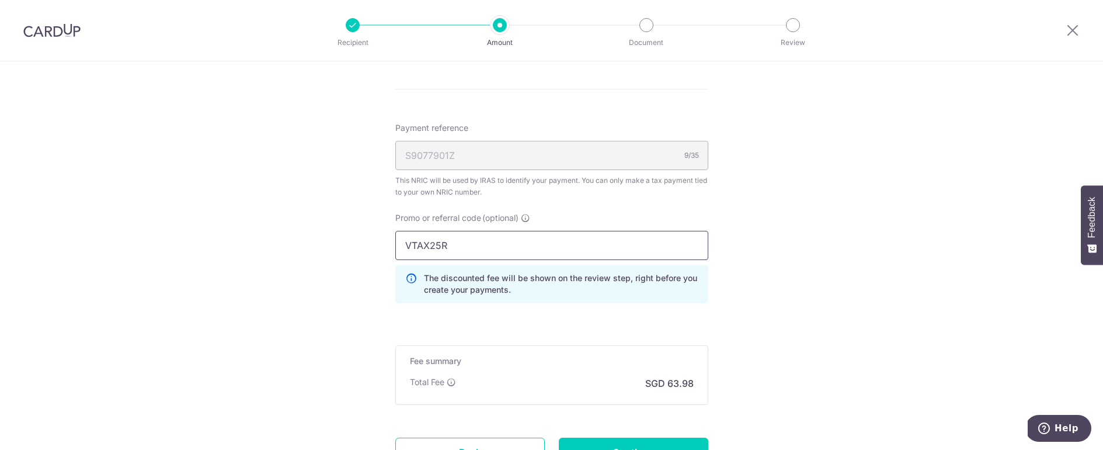
type input "VTAX25R"
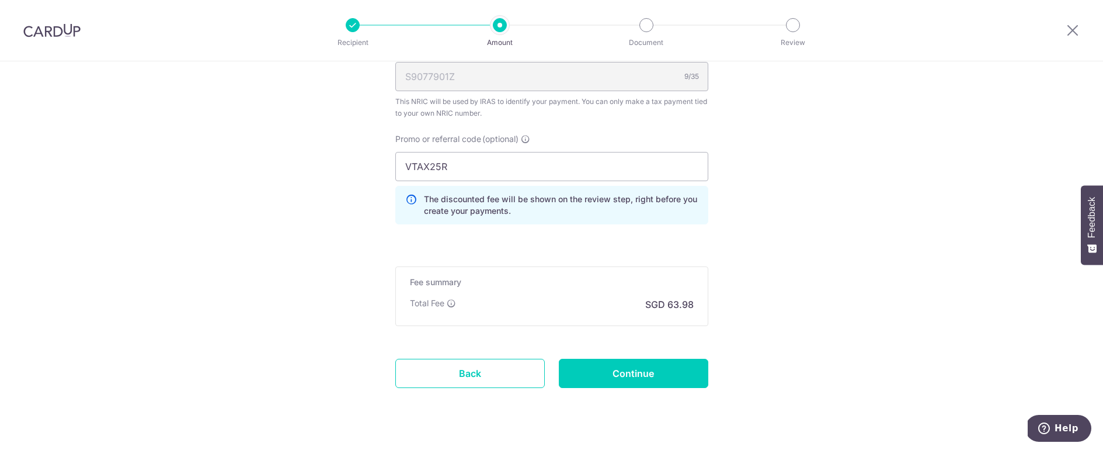
scroll to position [904, 0]
click at [657, 374] on input "Continue" at bounding box center [633, 372] width 149 height 29
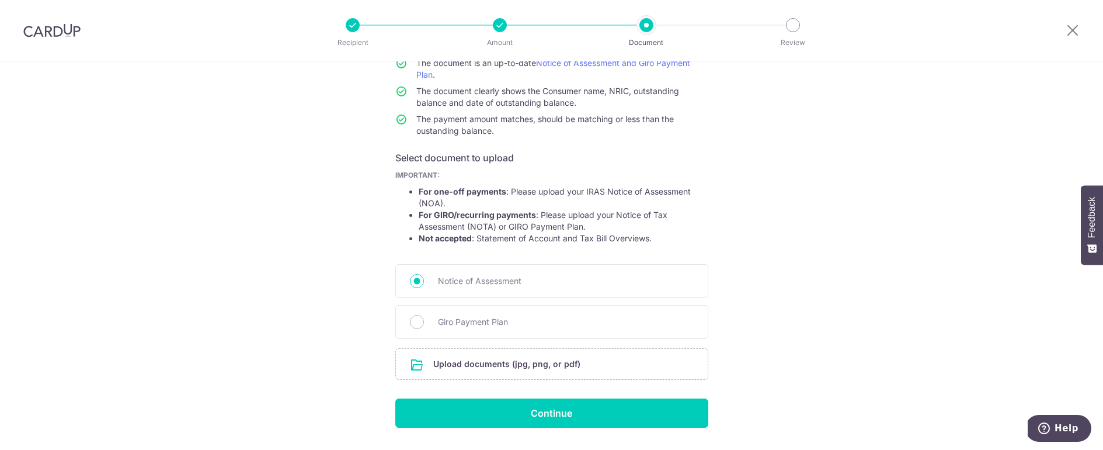
scroll to position [114, 0]
drag, startPoint x: 574, startPoint y: 190, endPoint x: 714, endPoint y: 194, distance: 140.2
click at [708, 204] on div "Help us verify your payment Your supporting documents will enable us to approve…" at bounding box center [551, 214] width 1103 height 535
drag, startPoint x: 499, startPoint y: 225, endPoint x: 588, endPoint y: 225, distance: 89.9
click at [588, 225] on li "For GIRO/recurring payments : Please upload your Notice of Tax Assessment (NOTA…" at bounding box center [564, 219] width 290 height 23
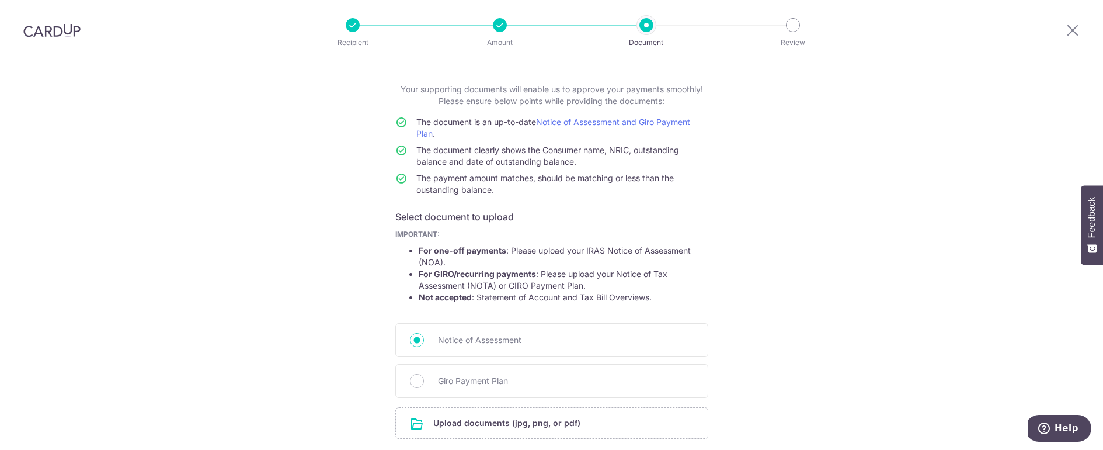
scroll to position [0, 0]
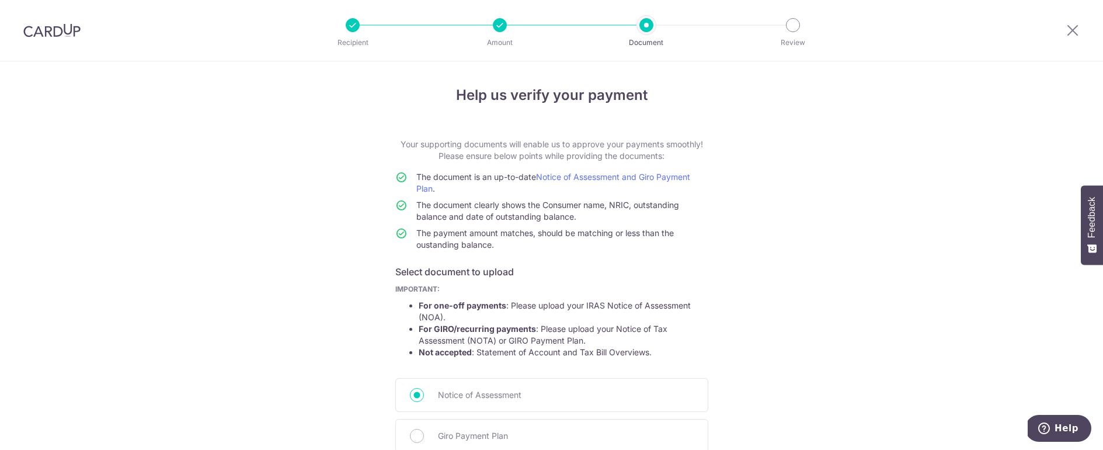
click at [500, 26] on div at bounding box center [500, 25] width 14 height 14
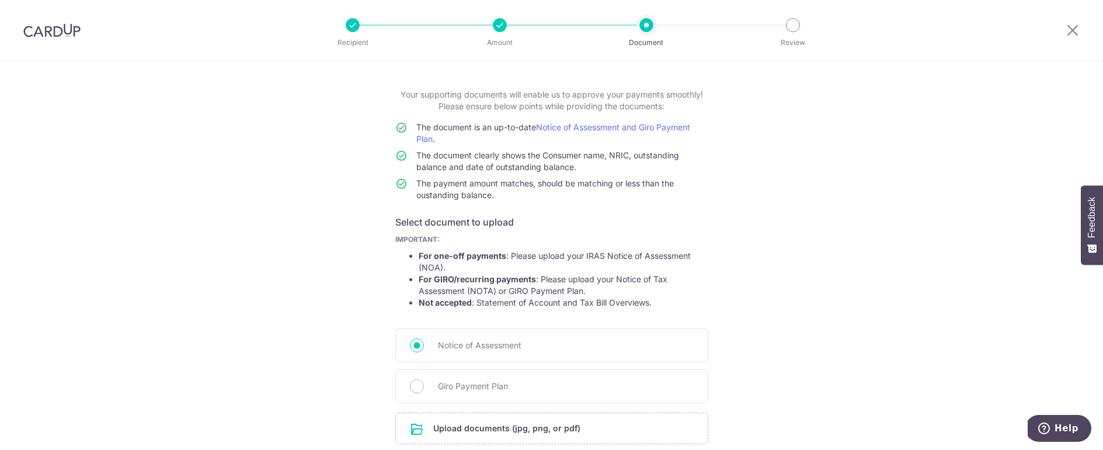
scroll to position [147, 0]
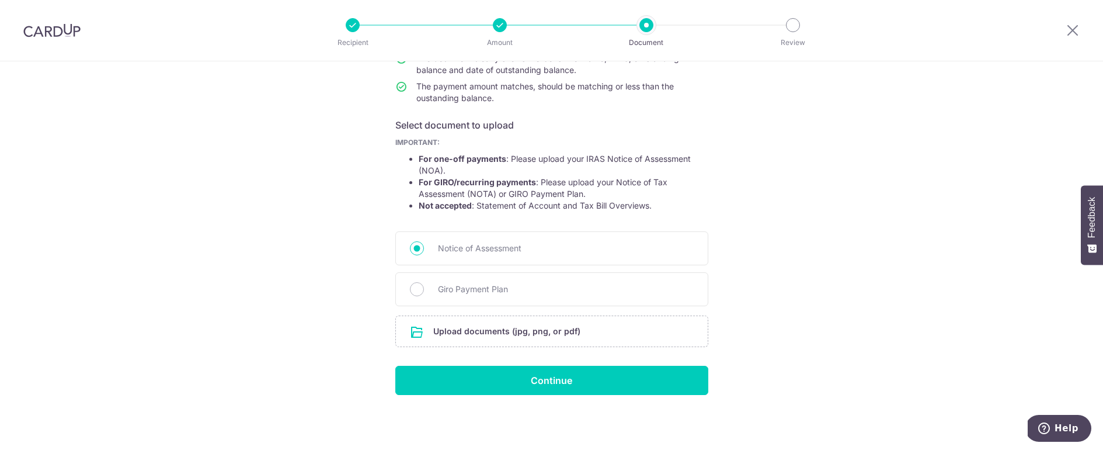
click at [328, 382] on div "Help us verify your payment Your supporting documents will enable us to approve…" at bounding box center [551, 182] width 1103 height 535
click at [813, 207] on div "Help us verify your payment Your supporting documents will enable us to approve…" at bounding box center [551, 182] width 1103 height 535
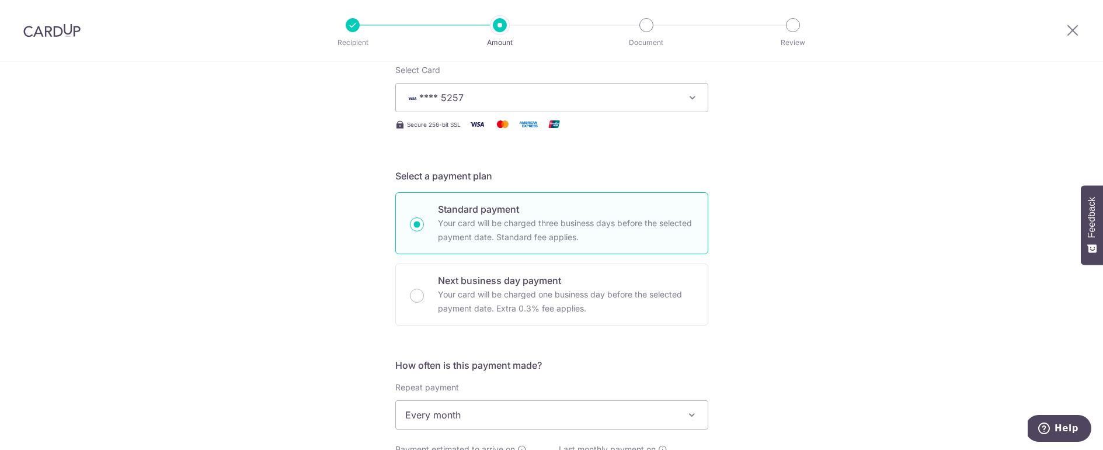
scroll to position [343, 0]
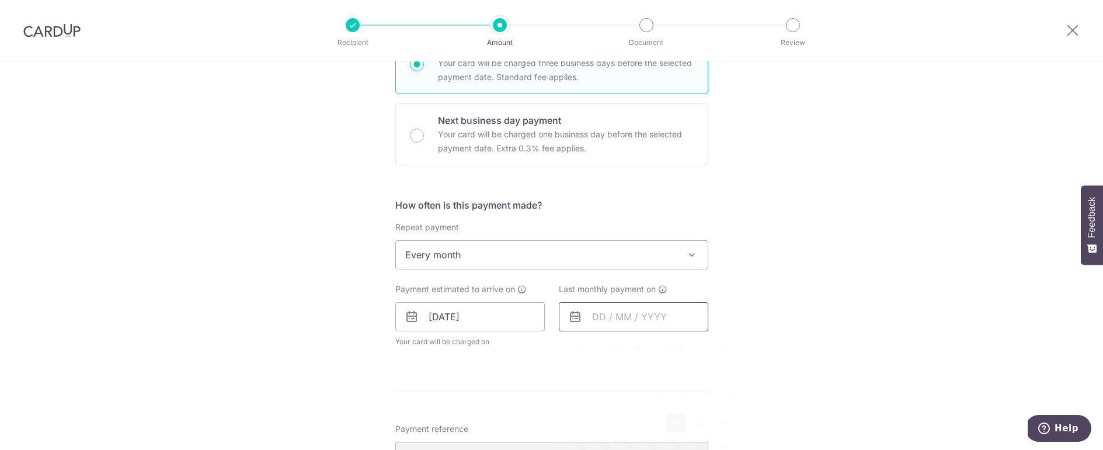
click at [614, 320] on input "text" at bounding box center [633, 316] width 149 height 29
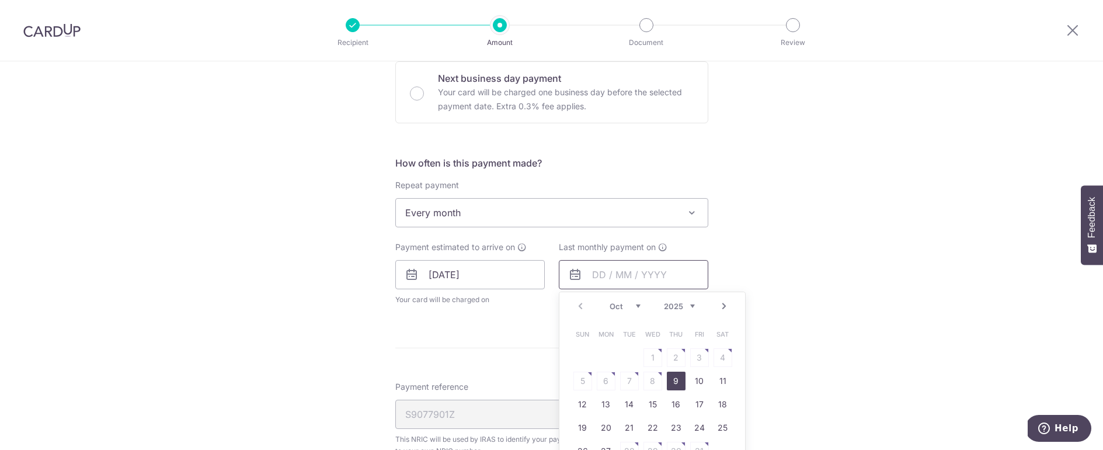
scroll to position [386, 0]
click at [688, 301] on select "2025 2026" at bounding box center [679, 305] width 31 height 9
click at [632, 303] on select "Jan Feb Mar Apr May Jun Jul Aug Sep Oct Nov" at bounding box center [624, 305] width 31 height 9
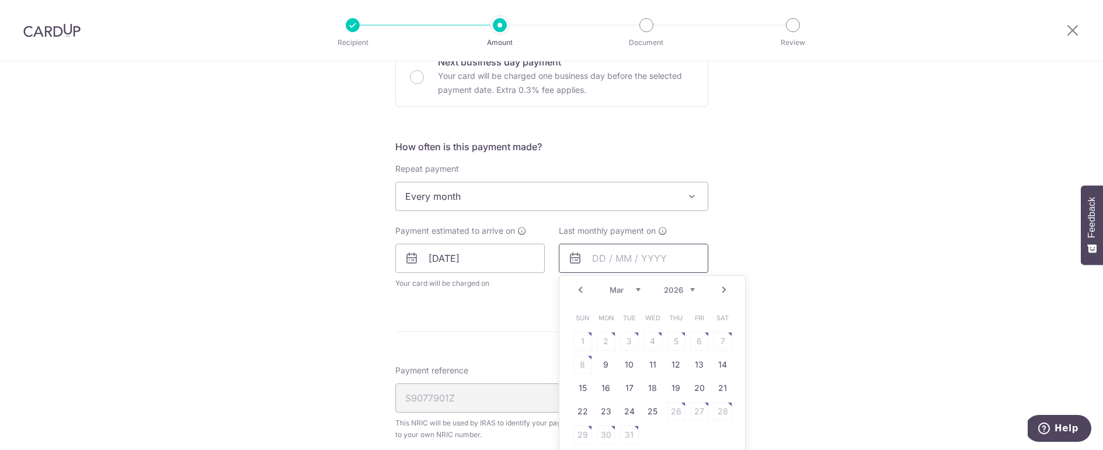
scroll to position [421, 0]
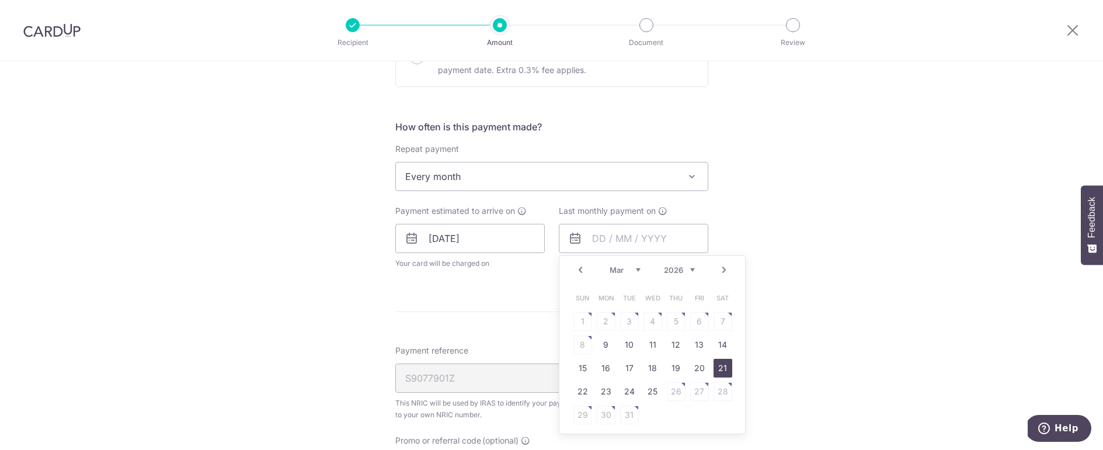
click at [721, 372] on link "21" at bounding box center [722, 367] width 19 height 19
type input "[DATE]"
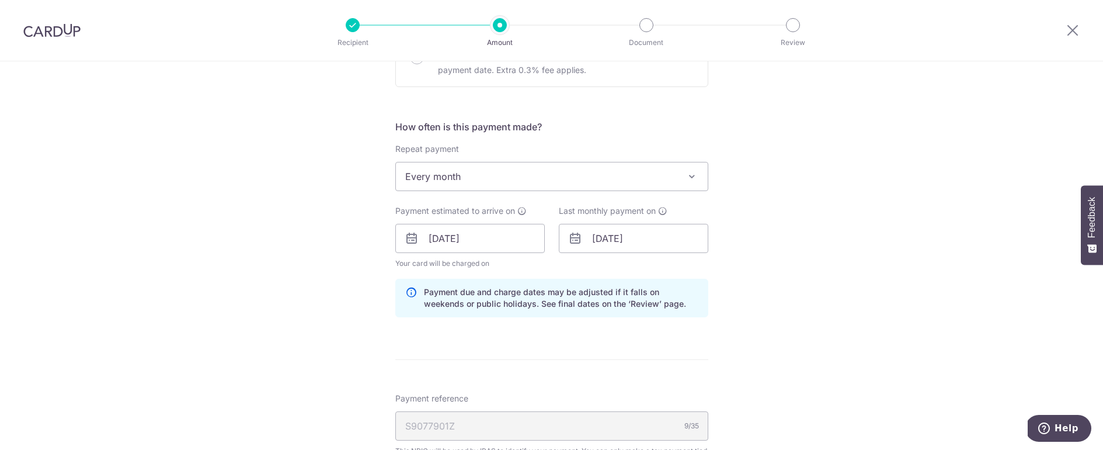
click at [802, 342] on div "Tell us more about your payment Enter one-time or monthly payment amount SGD 2,…" at bounding box center [551, 232] width 1103 height 1184
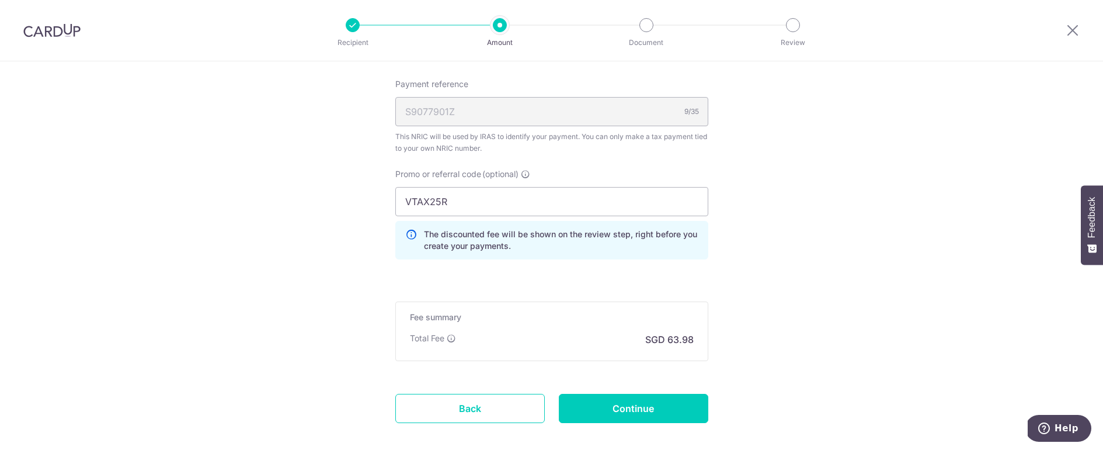
scroll to position [772, 0]
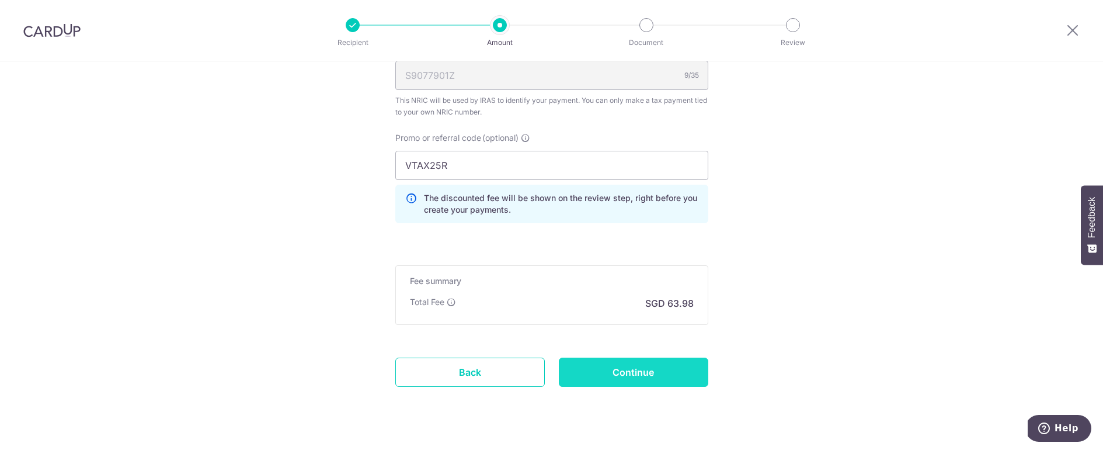
click at [600, 375] on input "Continue" at bounding box center [633, 371] width 149 height 29
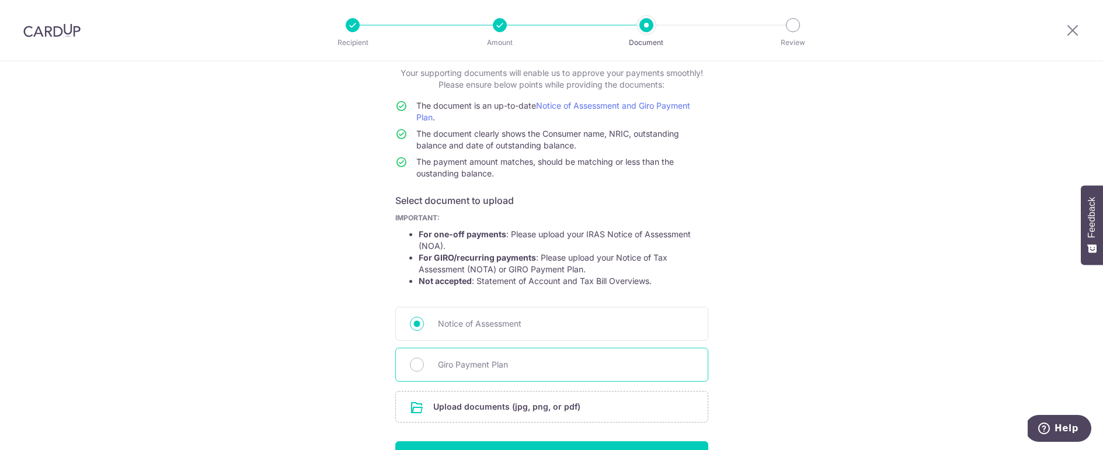
scroll to position [73, 0]
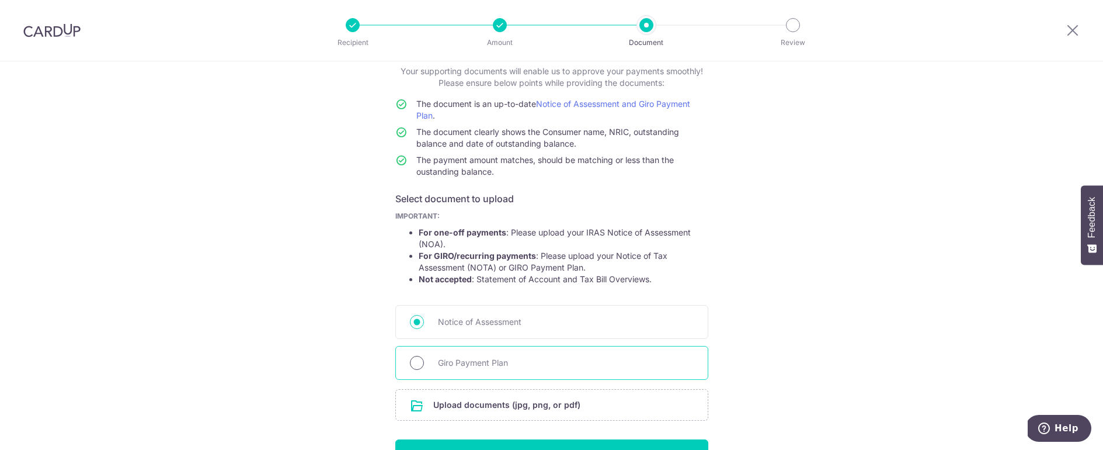
click at [411, 366] on input "Giro Payment Plan" at bounding box center [417, 363] width 14 height 14
radio input "true"
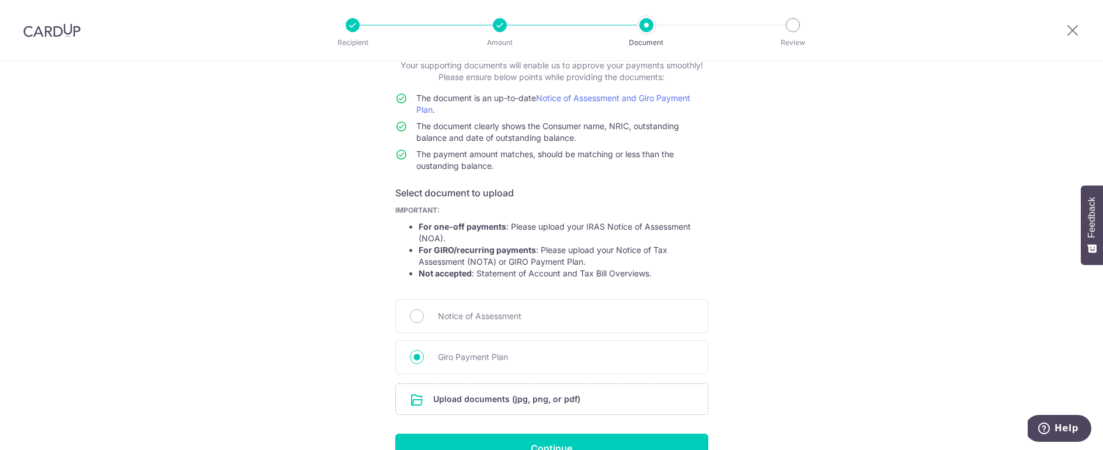
scroll to position [96, 0]
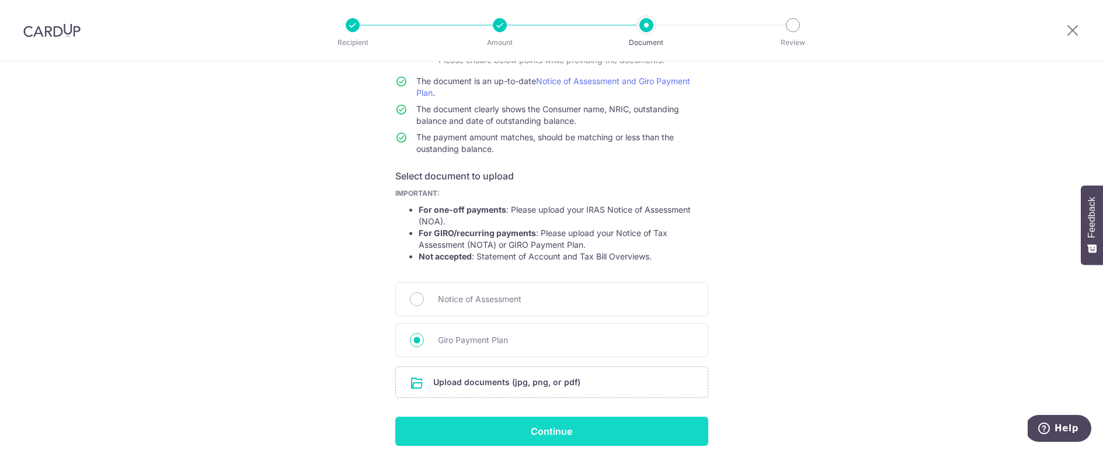
click at [653, 427] on input "Continue" at bounding box center [551, 430] width 313 height 29
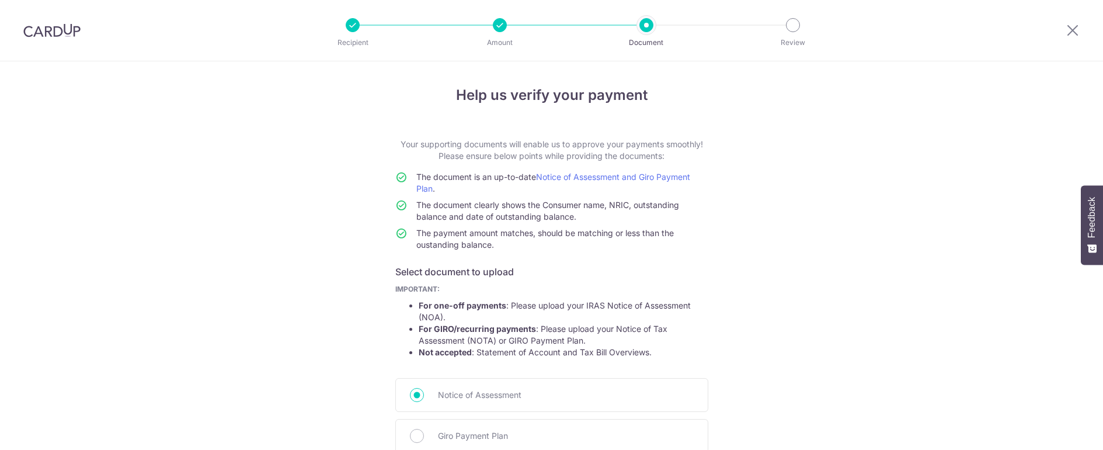
scroll to position [163, 0]
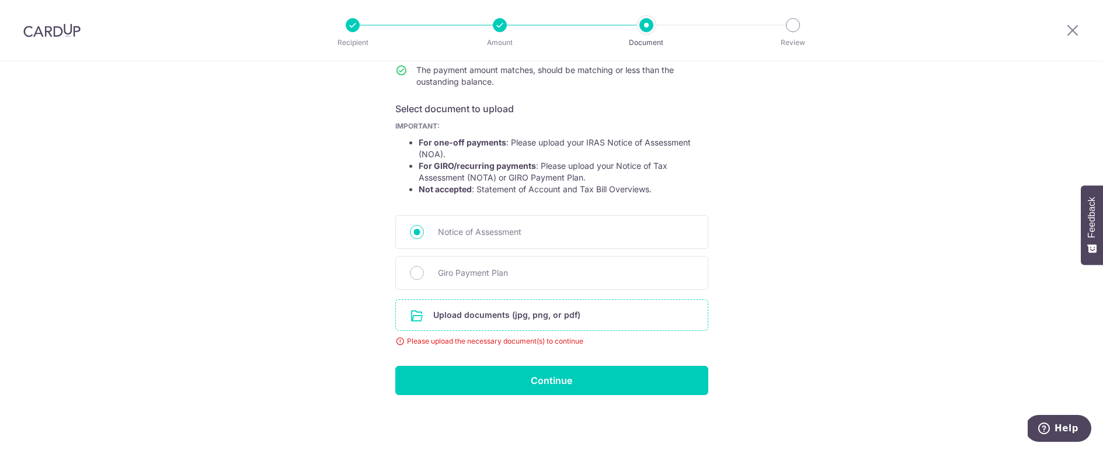
click at [504, 318] on input "file" at bounding box center [552, 314] width 312 height 30
click at [410, 276] on input "Giro Payment Plan" at bounding box center [417, 273] width 14 height 14
radio input "true"
click at [464, 317] on input "file" at bounding box center [552, 314] width 312 height 30
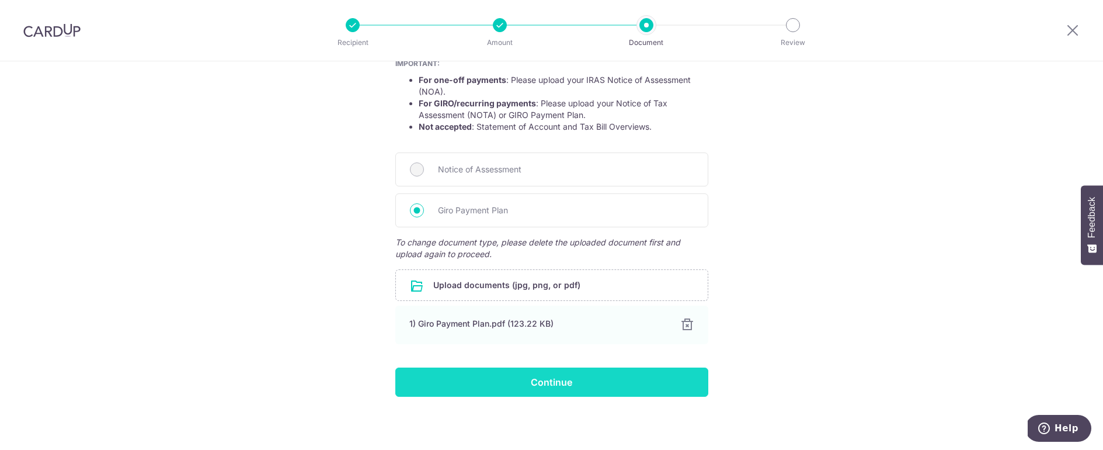
scroll to position [227, 0]
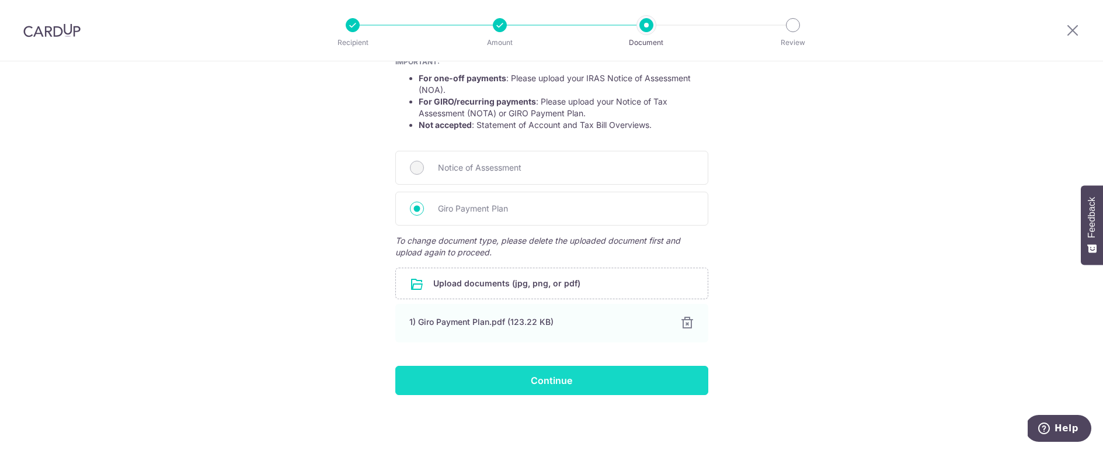
click at [639, 379] on input "Continue" at bounding box center [551, 379] width 313 height 29
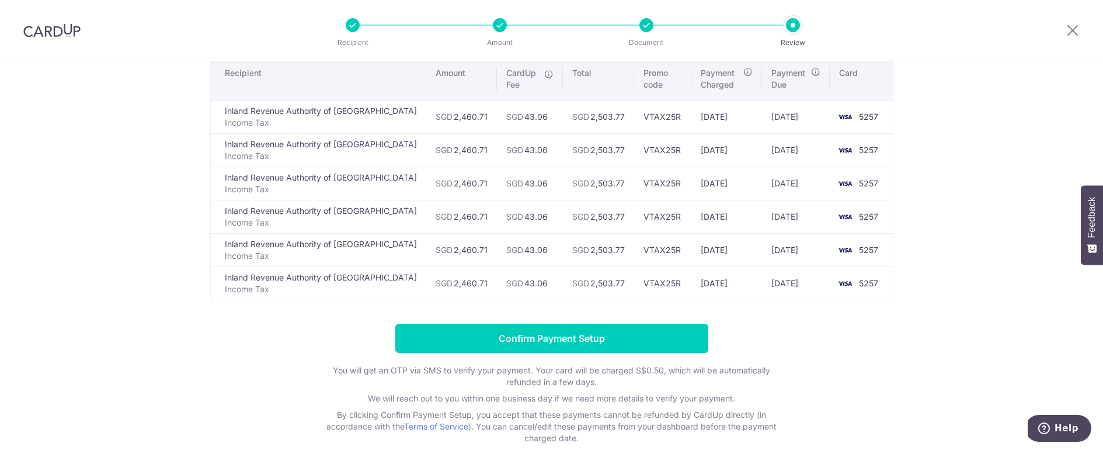
scroll to position [93, 0]
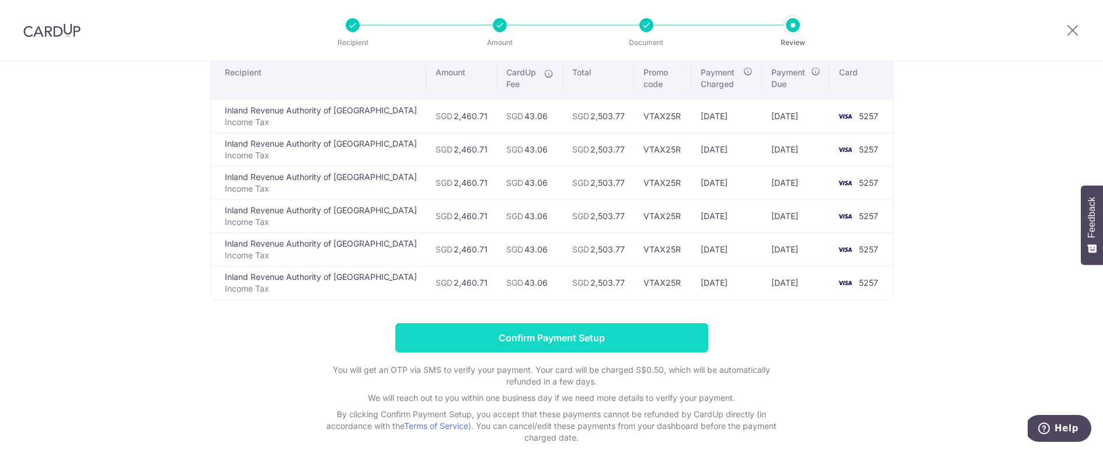
click at [536, 344] on input "Confirm Payment Setup" at bounding box center [551, 337] width 313 height 29
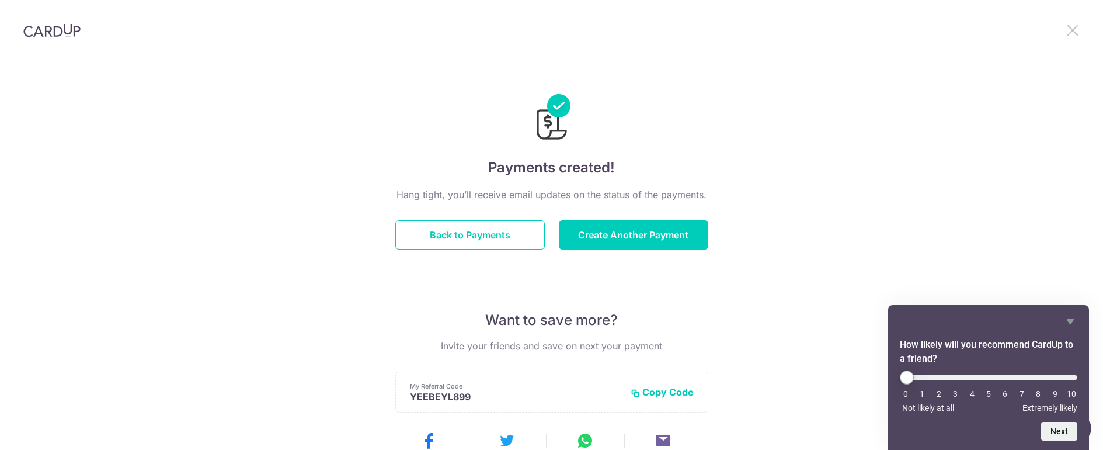
click at [1073, 34] on icon at bounding box center [1072, 30] width 14 height 15
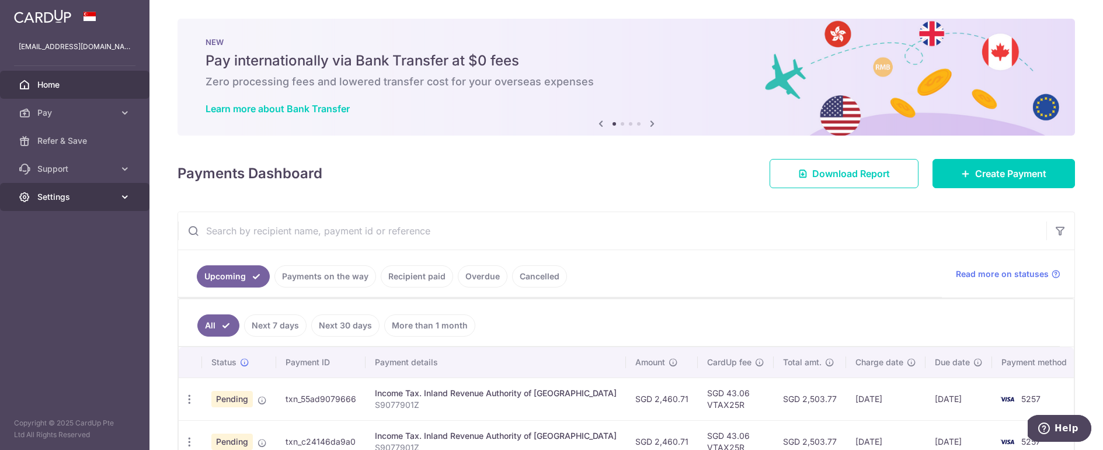
click at [107, 196] on span "Settings" at bounding box center [75, 197] width 77 height 12
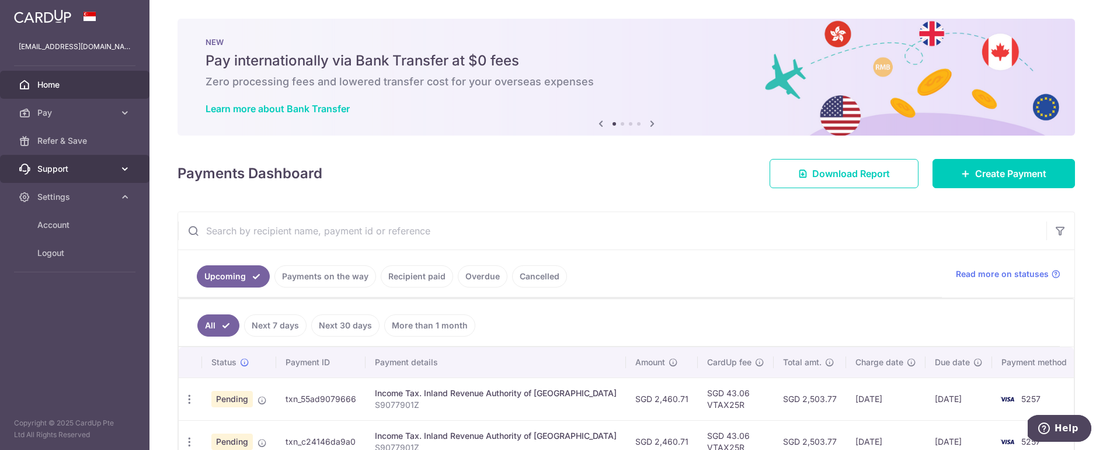
click at [98, 172] on span "Support" at bounding box center [75, 169] width 77 height 12
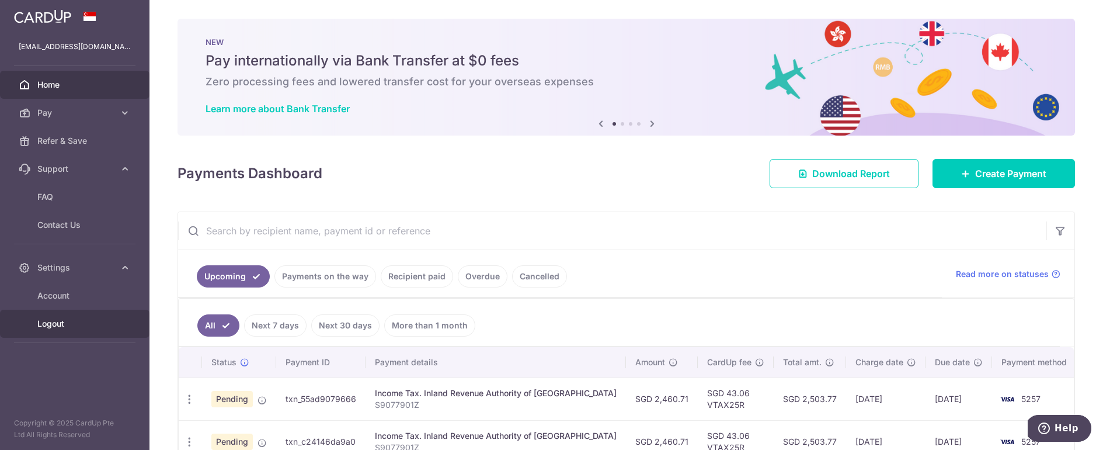
click at [63, 326] on span "Logout" at bounding box center [75, 324] width 77 height 12
